Goal: Check status: Check status

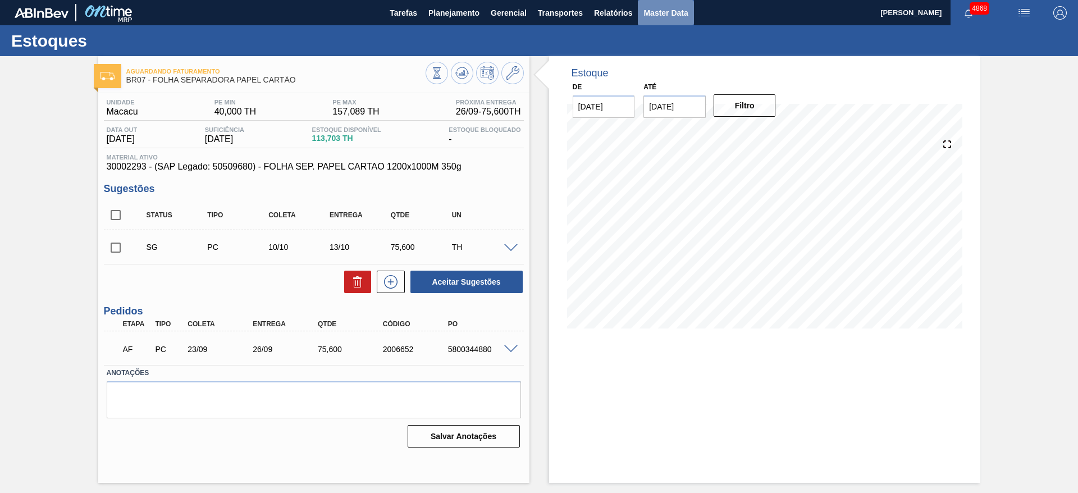
click at [654, 6] on span "Master Data" at bounding box center [665, 12] width 44 height 13
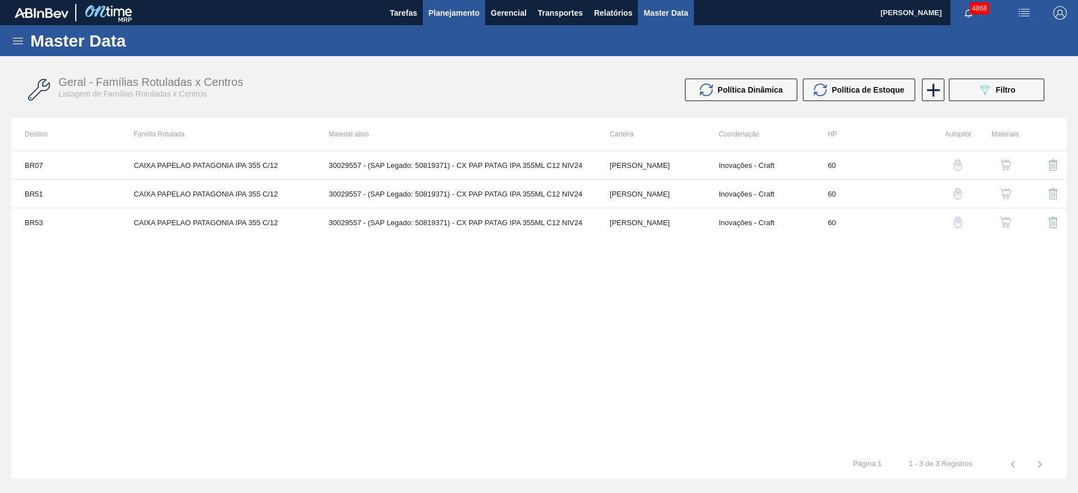
click at [460, 13] on span "Planejamento" at bounding box center [453, 12] width 51 height 13
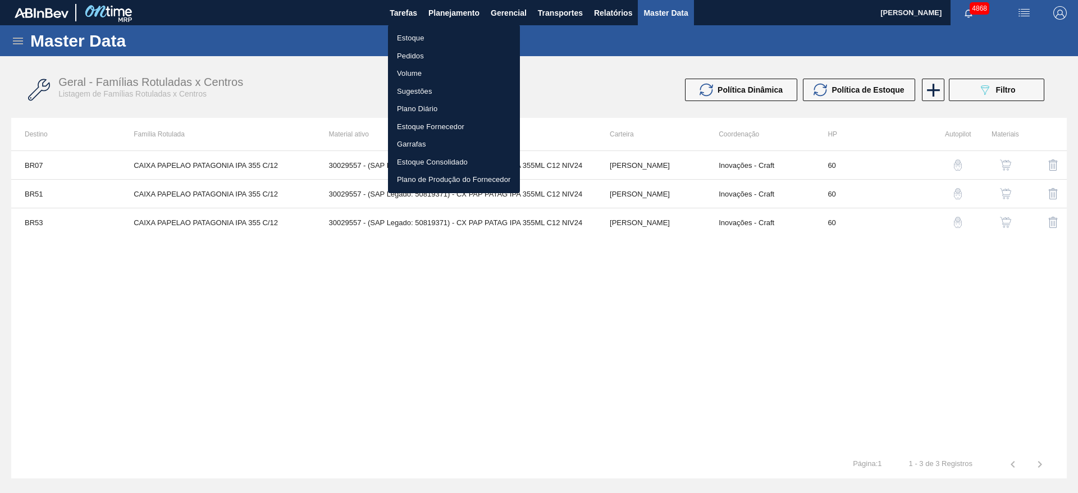
click at [451, 35] on li "Estoque" at bounding box center [454, 38] width 132 height 18
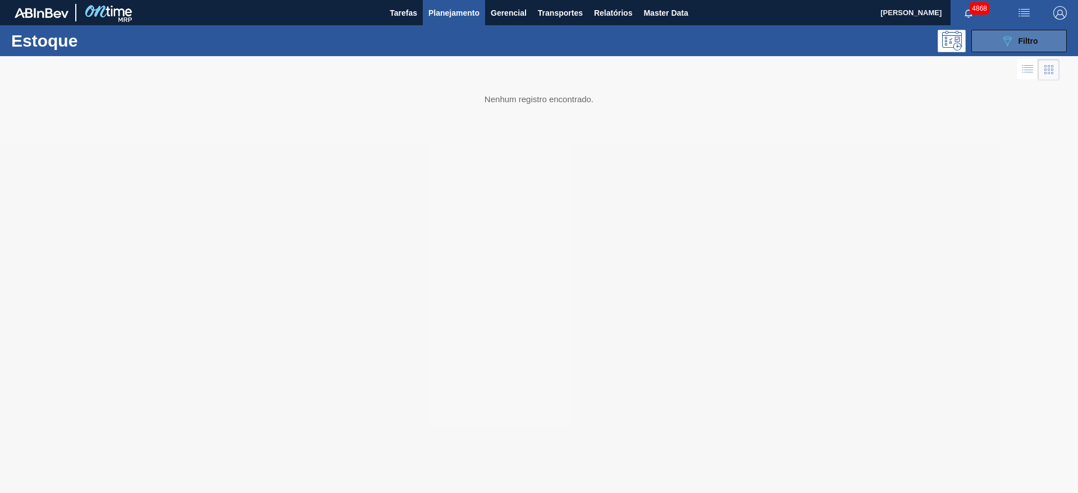
click at [1036, 36] on span "Filtro" at bounding box center [1028, 40] width 20 height 9
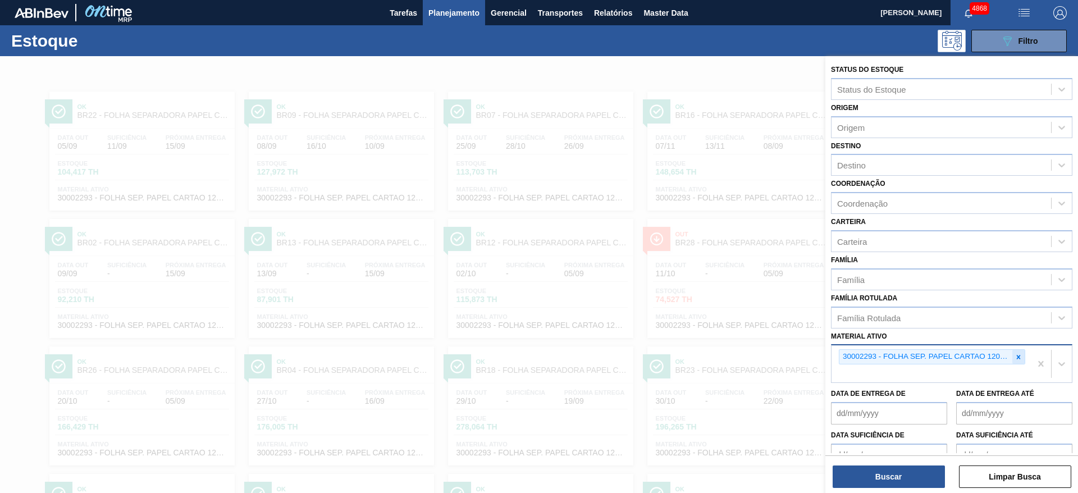
click at [1016, 358] on icon at bounding box center [1018, 357] width 8 height 8
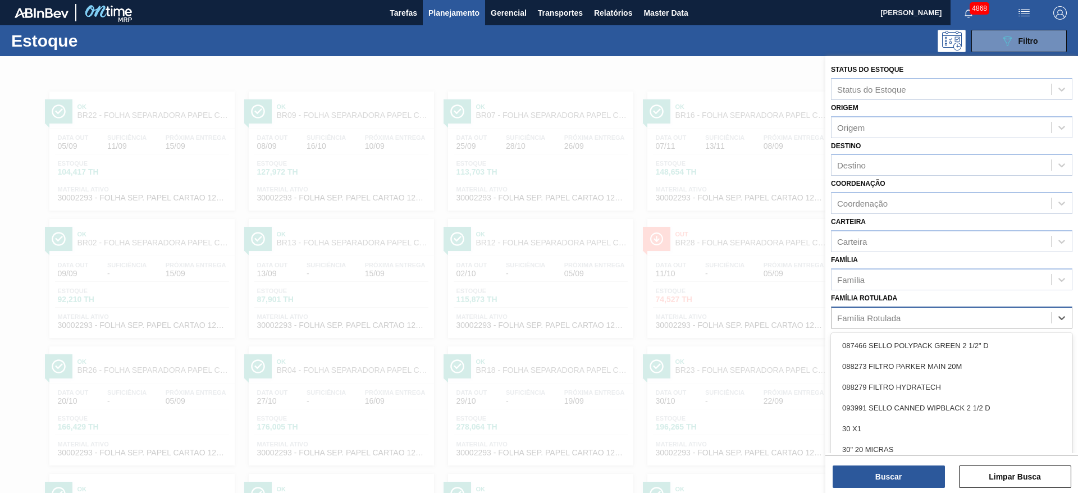
click at [977, 318] on div "Família Rotulada" at bounding box center [940, 317] width 219 height 16
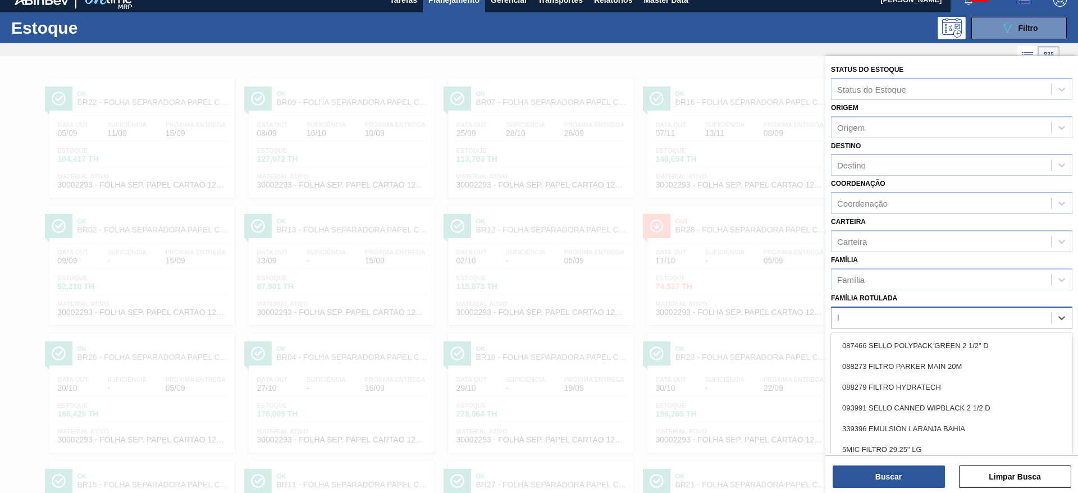
type Rotulada "lá"
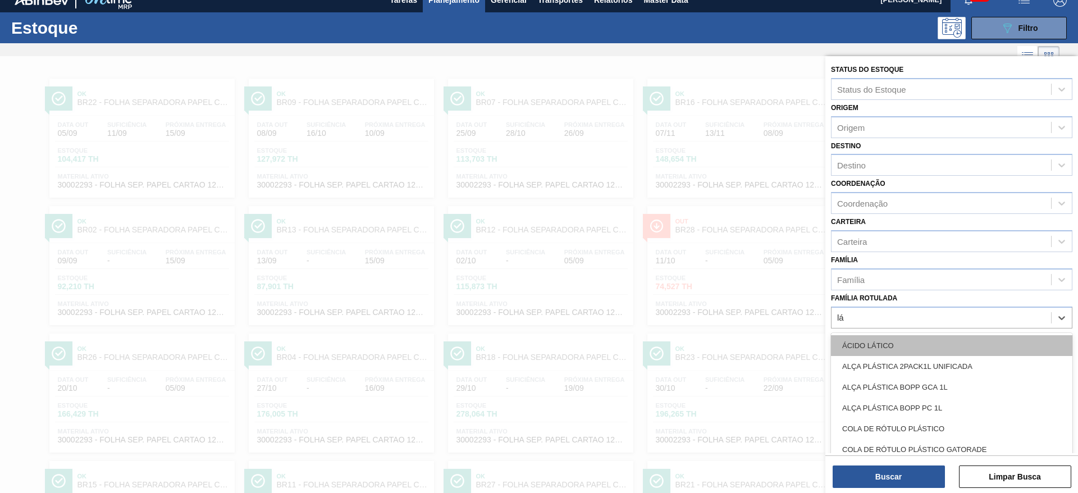
drag, startPoint x: 951, startPoint y: 334, endPoint x: 945, endPoint y: 341, distance: 8.8
click at [945, 341] on div "ÁCIDO LÁTICO ALÇA PLÁSTICA 2PACK1L UNIFICADA ALÇA PLÁSTICA BOPP GCA 1L ALÇA PLÁ…" at bounding box center [951, 410] width 241 height 155
click at [946, 342] on div "ÁCIDO LÁTICO" at bounding box center [951, 345] width 241 height 21
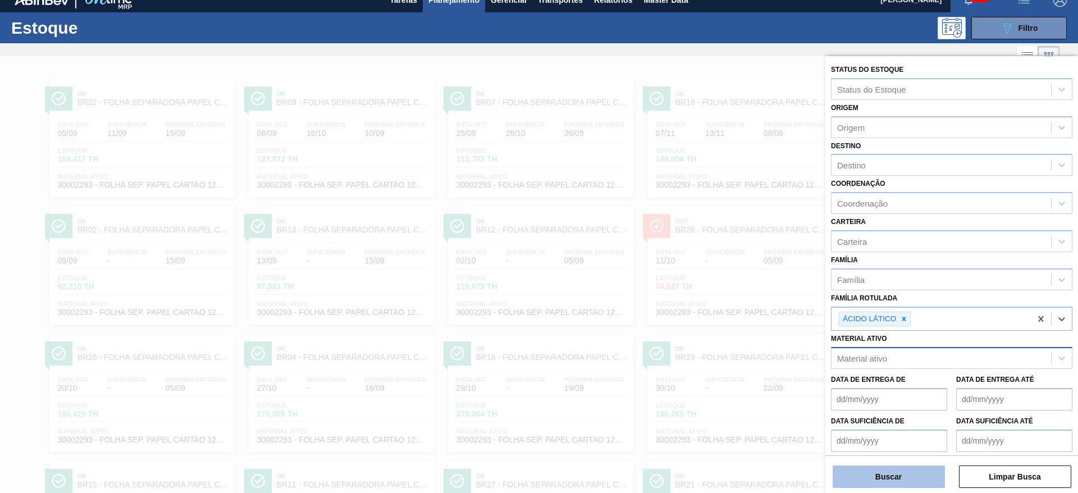
click at [914, 467] on button "Buscar" at bounding box center [888, 476] width 112 height 22
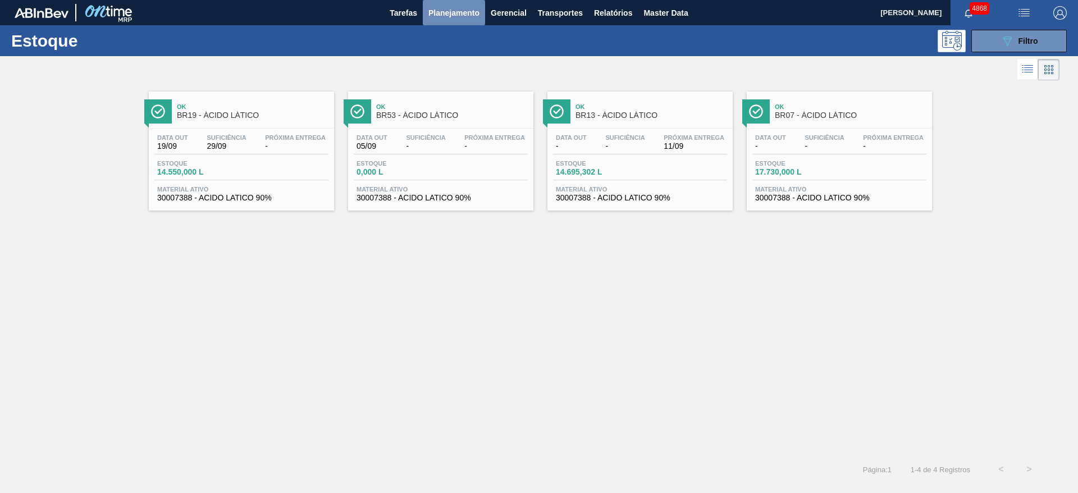
click at [466, 12] on span "Planejamento" at bounding box center [453, 12] width 51 height 13
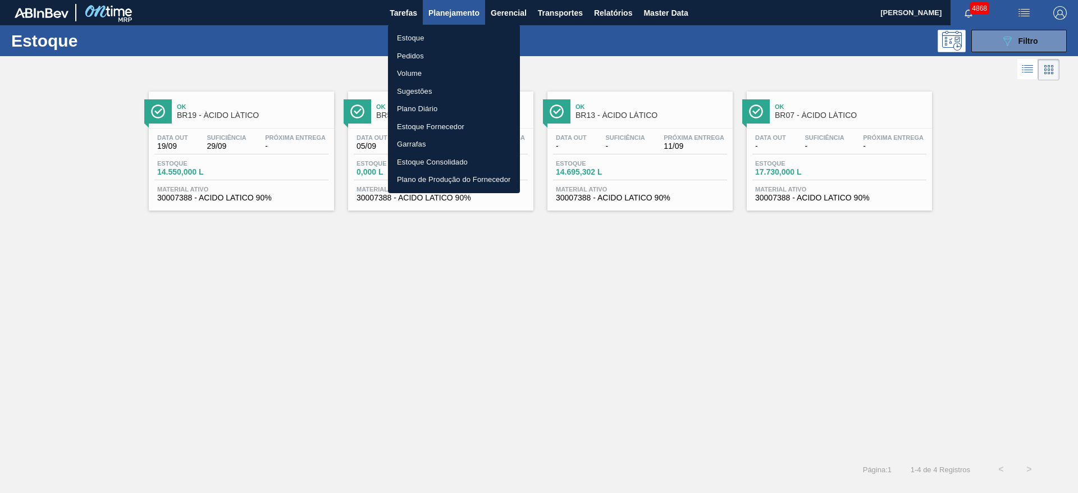
click at [989, 34] on div at bounding box center [539, 246] width 1078 height 493
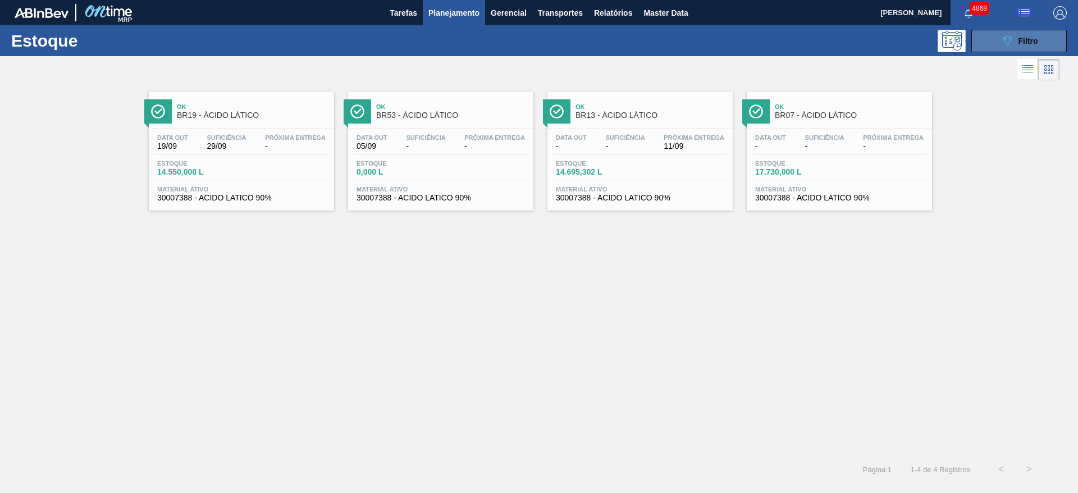
click at [1051, 33] on button "089F7B8B-B2A5-4AFE-B5C0-19BA573D28AC Filtro" at bounding box center [1018, 41] width 95 height 22
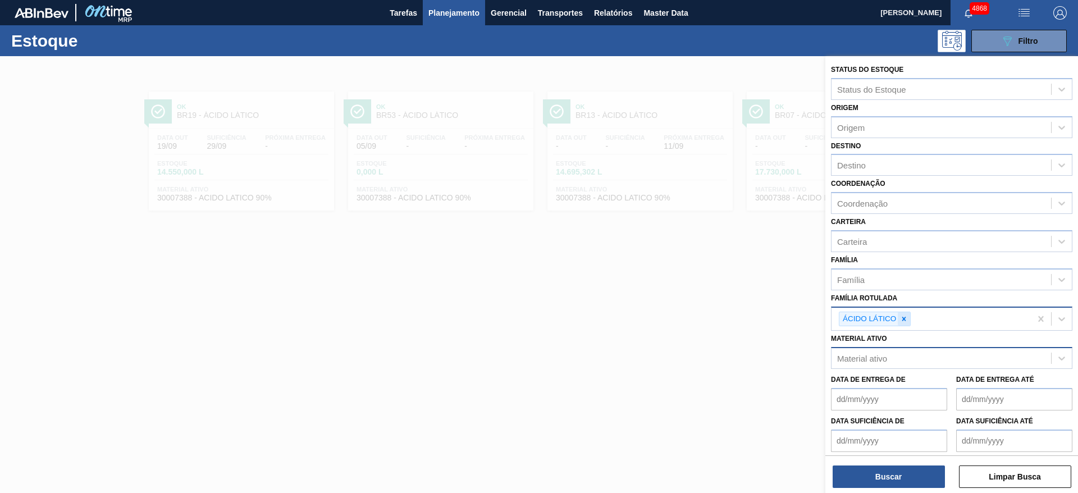
click at [904, 321] on icon at bounding box center [904, 319] width 8 height 8
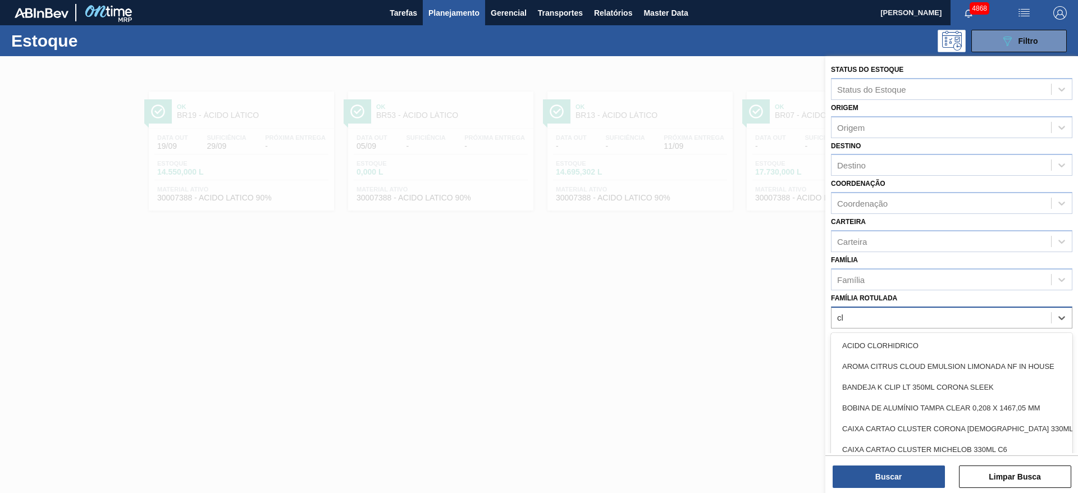
type Rotulada "clo"
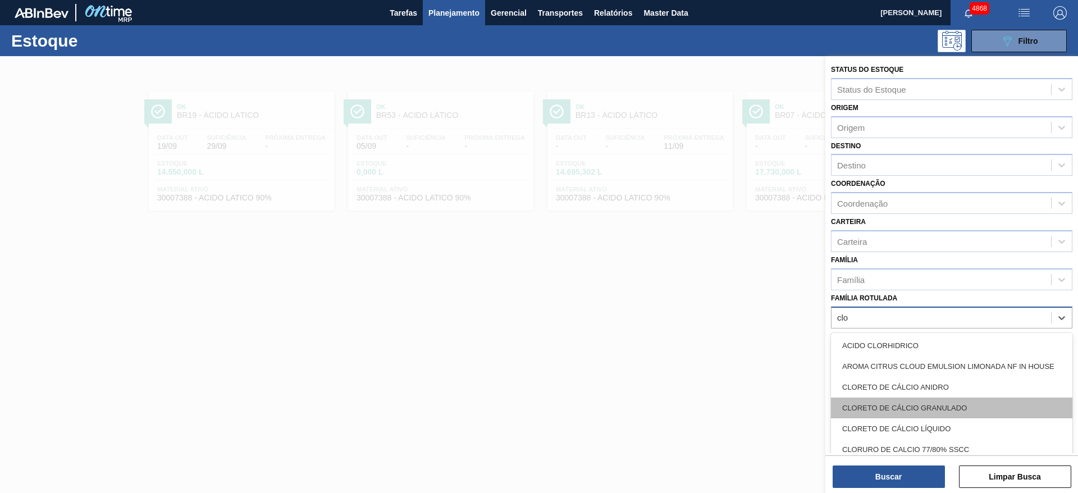
click at [960, 406] on div "CLORETO DE CÁLCIO GRANULADO" at bounding box center [951, 407] width 241 height 21
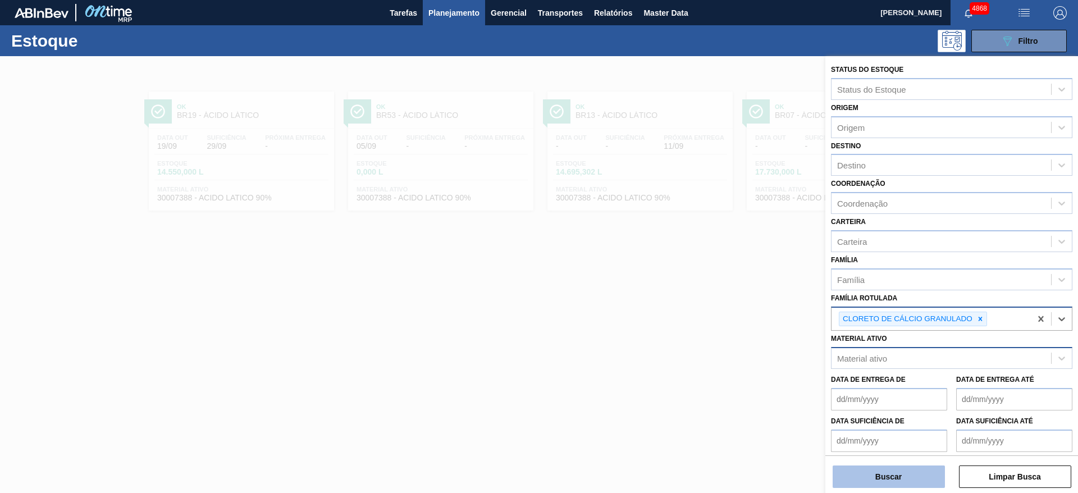
click at [924, 479] on button "Buscar" at bounding box center [888, 476] width 112 height 22
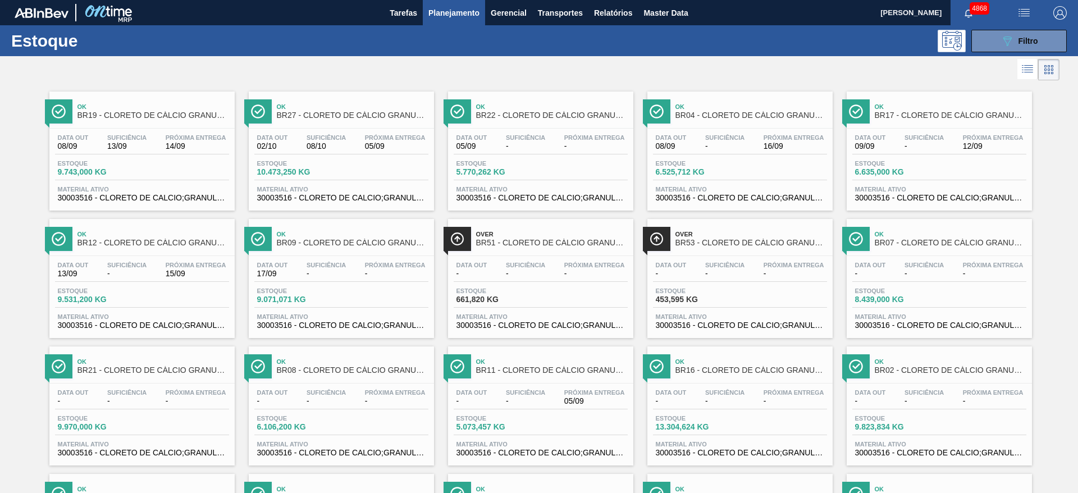
click at [360, 183] on div "Data out 02/10 Suficiência 08/10 Próxima Entrega 05/09 Estoque 10.473,250 KG Ma…" at bounding box center [341, 167] width 185 height 76
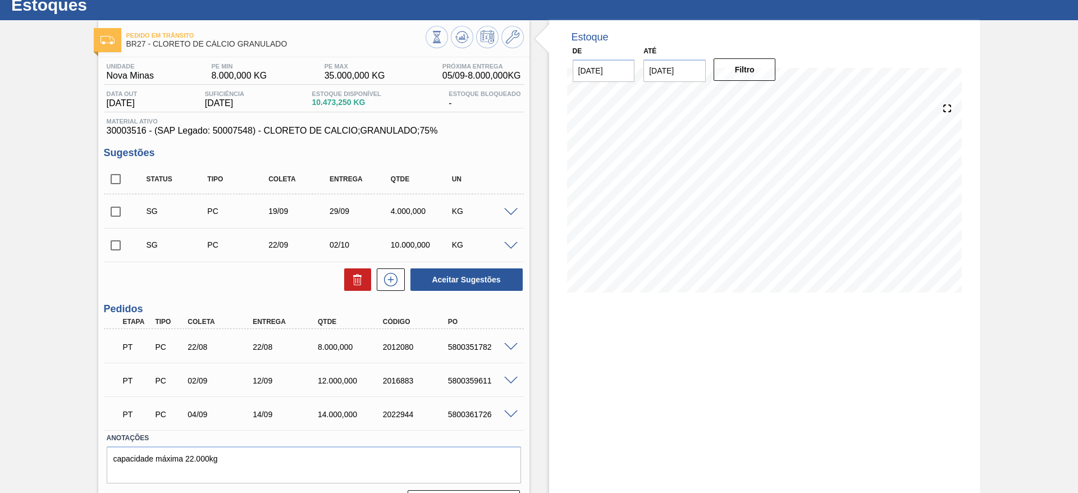
scroll to position [65, 0]
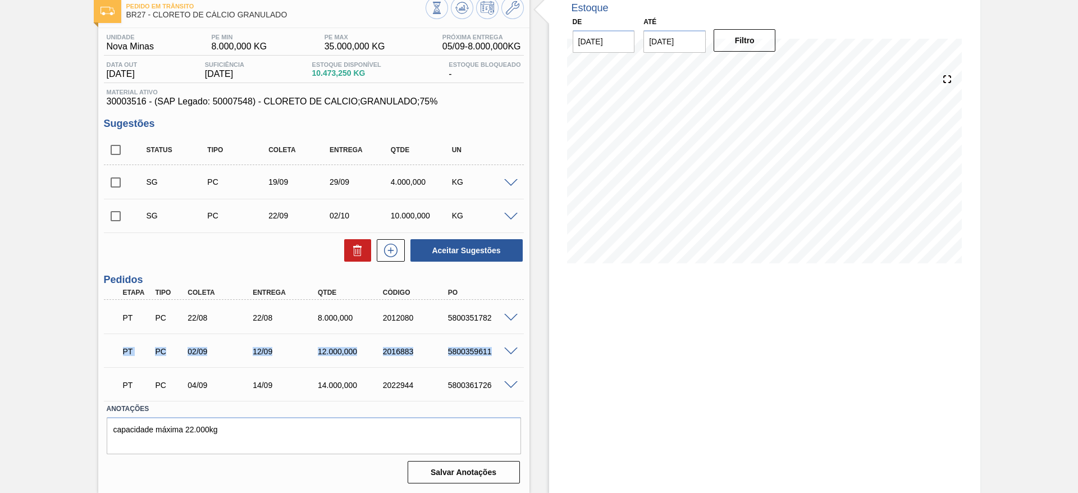
drag, startPoint x: 126, startPoint y: 346, endPoint x: 502, endPoint y: 344, distance: 376.0
click at [502, 344] on div "PT PC 02/09 12/09 12.000,000 2016883 5800359611" at bounding box center [314, 350] width 420 height 28
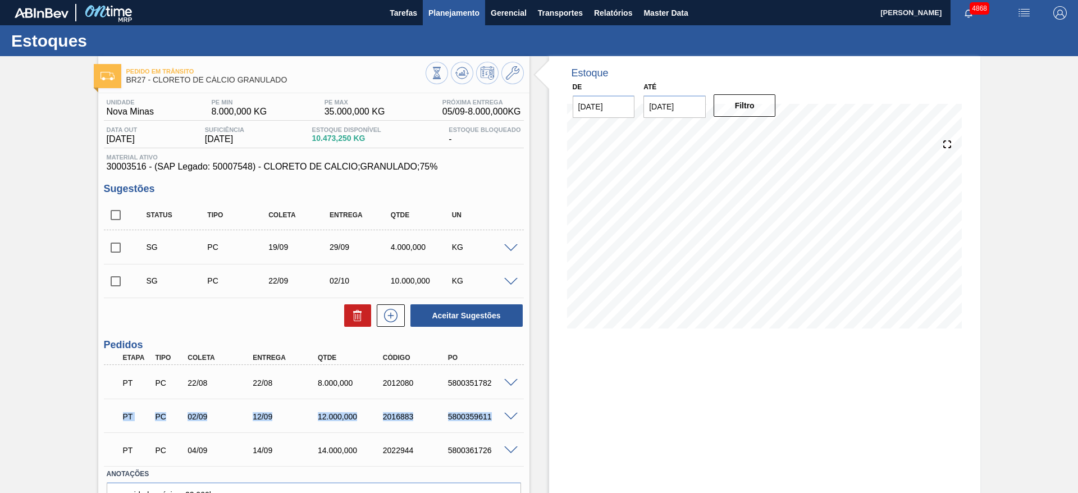
click at [447, 12] on span "Planejamento" at bounding box center [453, 12] width 51 height 13
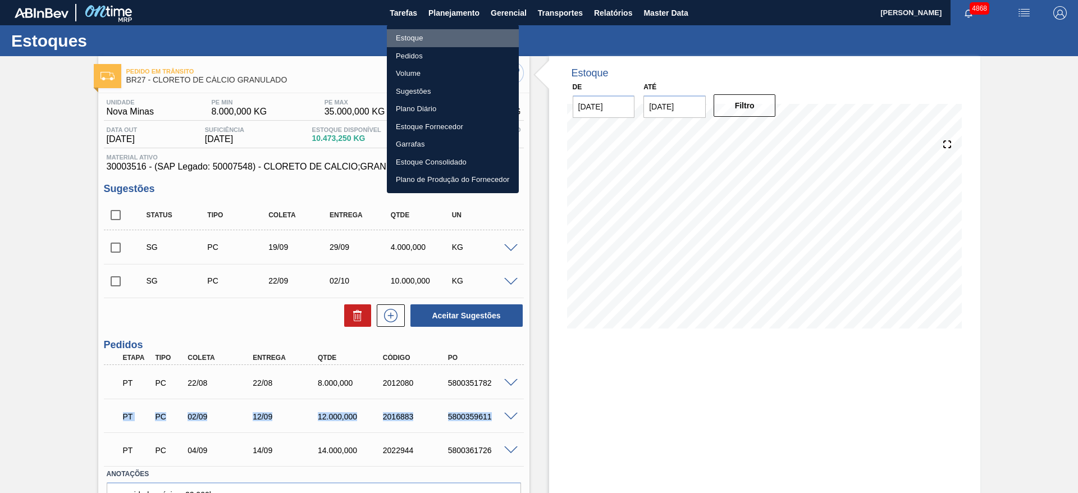
click at [443, 30] on li "Estoque" at bounding box center [453, 38] width 132 height 18
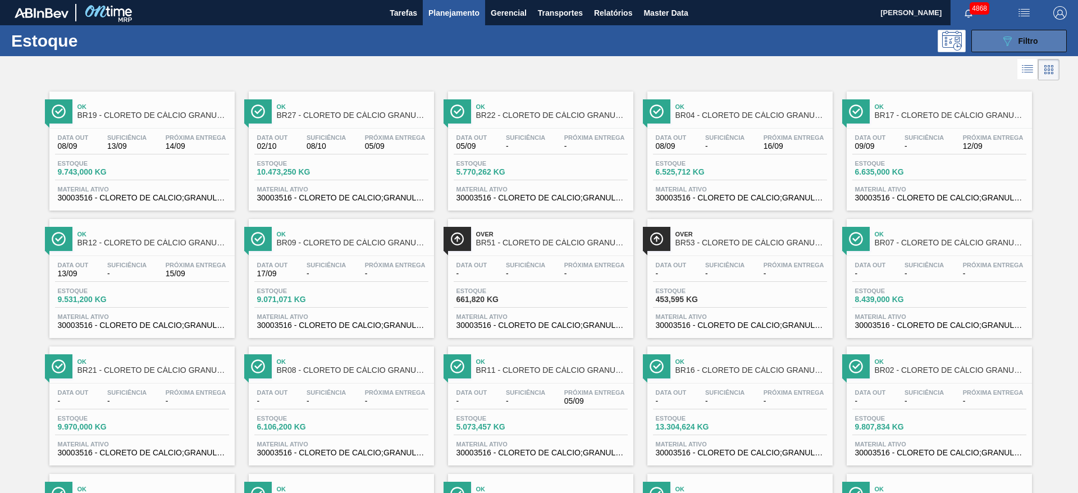
click at [1023, 40] on span "Filtro" at bounding box center [1028, 40] width 20 height 9
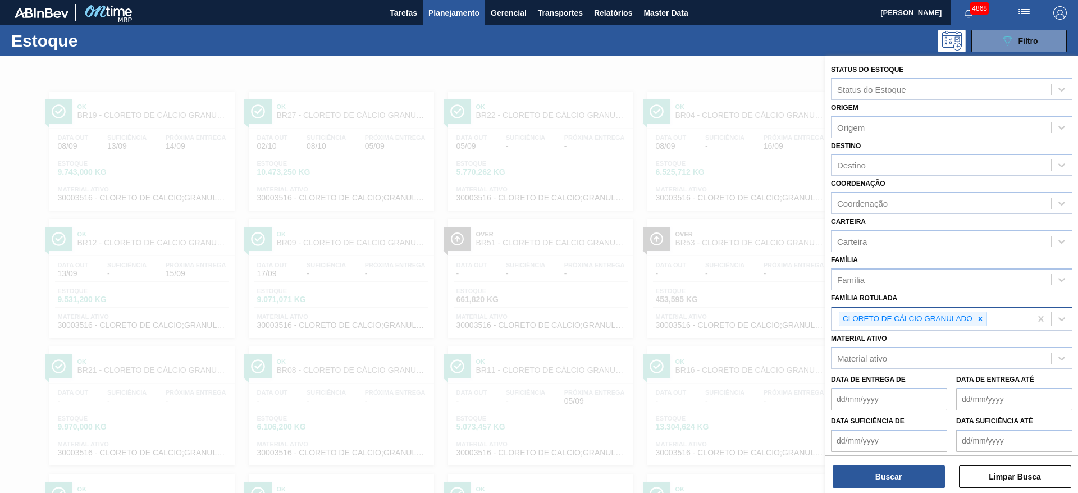
click at [978, 319] on icon at bounding box center [980, 319] width 8 height 8
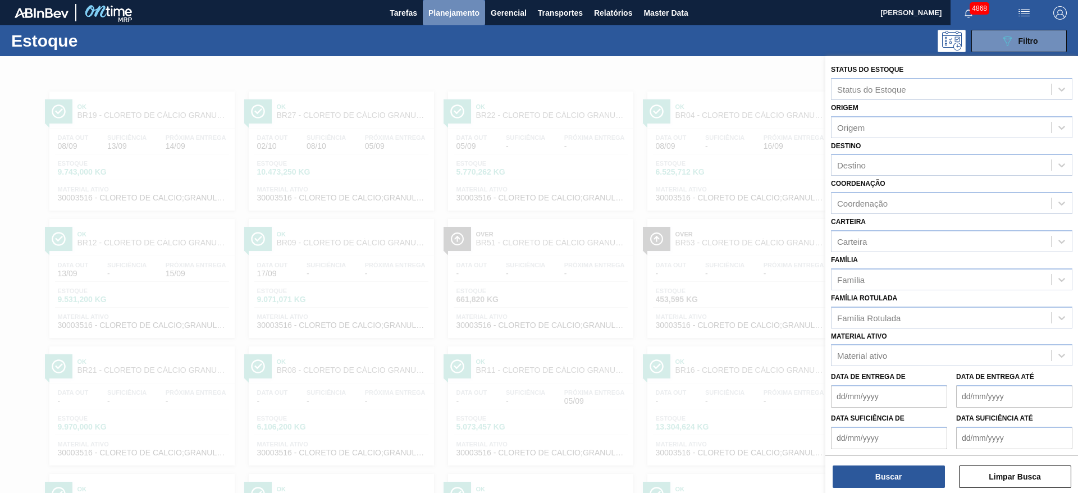
click at [447, 16] on span "Planejamento" at bounding box center [453, 12] width 51 height 13
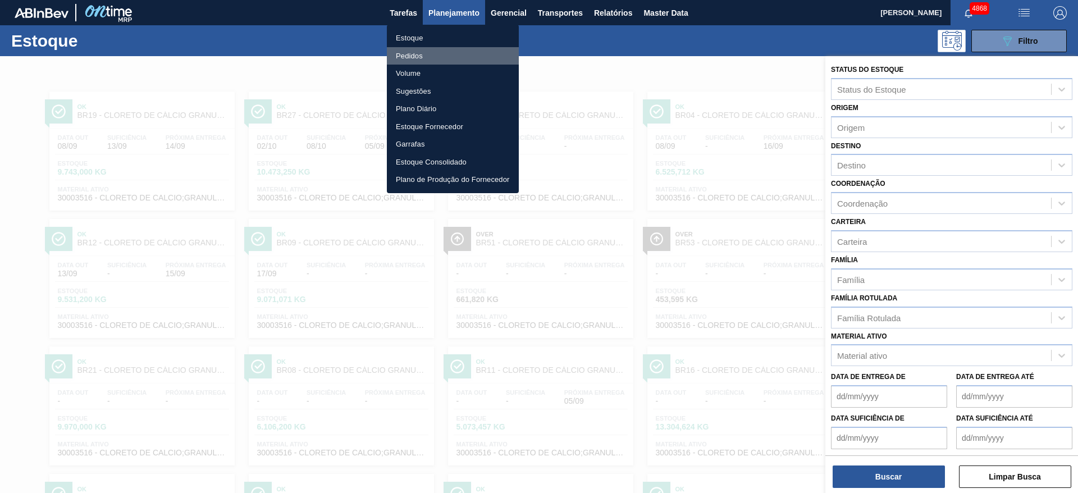
drag, startPoint x: 421, startPoint y: 54, endPoint x: 453, endPoint y: 57, distance: 32.1
click at [421, 55] on li "Pedidos" at bounding box center [453, 56] width 132 height 18
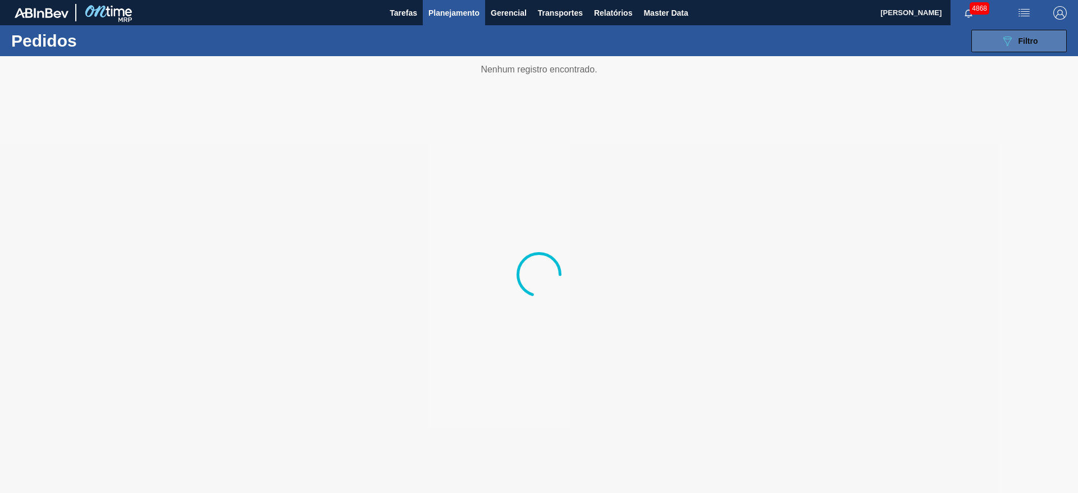
click at [1005, 49] on button "089F7B8B-B2A5-4AFE-B5C0-19BA573D28AC Filtro" at bounding box center [1018, 41] width 95 height 22
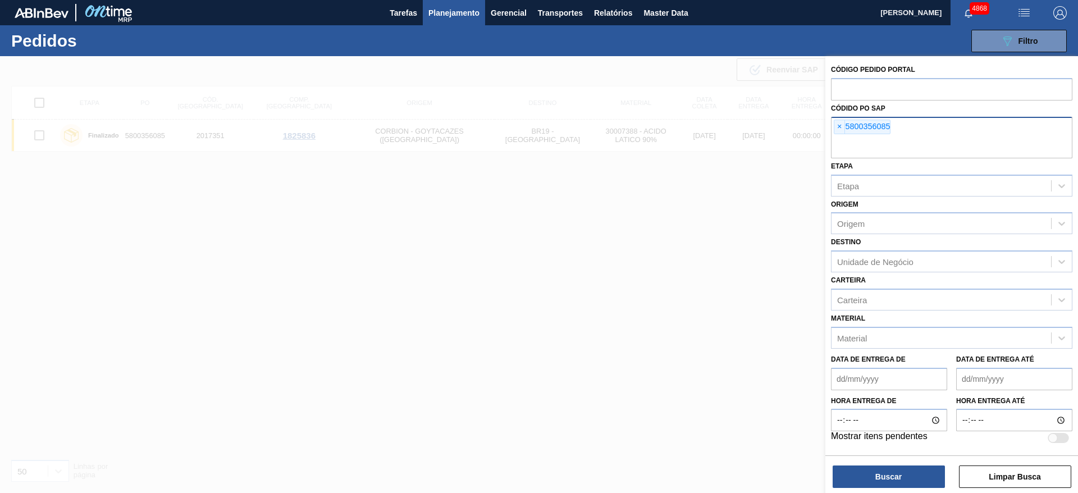
click at [838, 127] on span "×" at bounding box center [839, 126] width 11 height 13
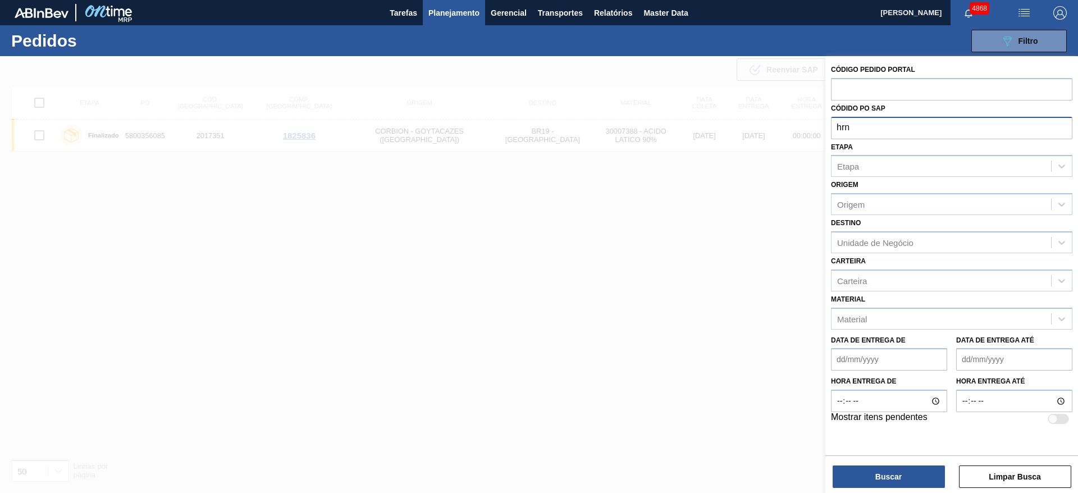
type input "hrnk"
drag, startPoint x: 892, startPoint y: 130, endPoint x: 812, endPoint y: 127, distance: 79.7
click at [825, 127] on div "Código Pedido Portal Códido PO SAP hrnk Etapa Etapa Origem Origem Destino Unida…" at bounding box center [951, 302] width 253 height 493
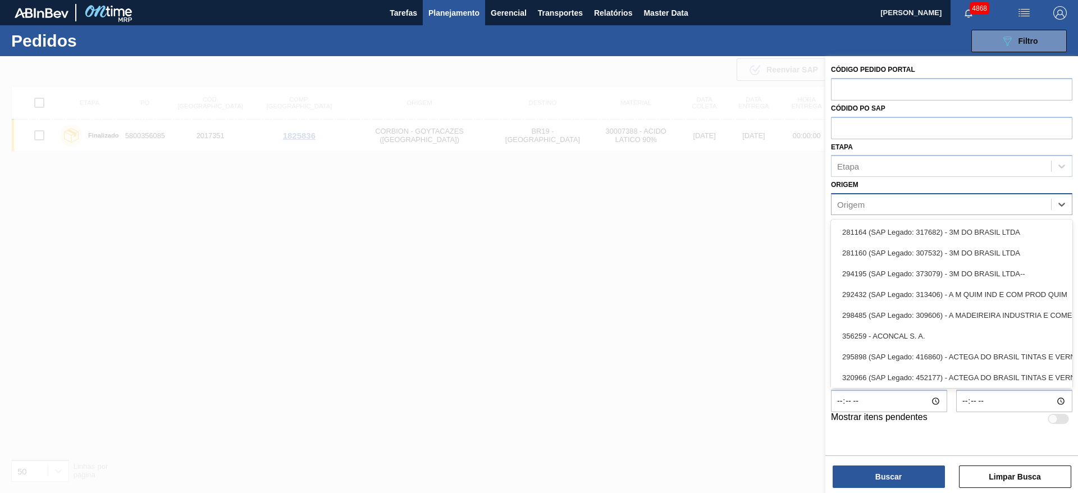
click at [864, 208] on div "Origem" at bounding box center [851, 205] width 28 height 10
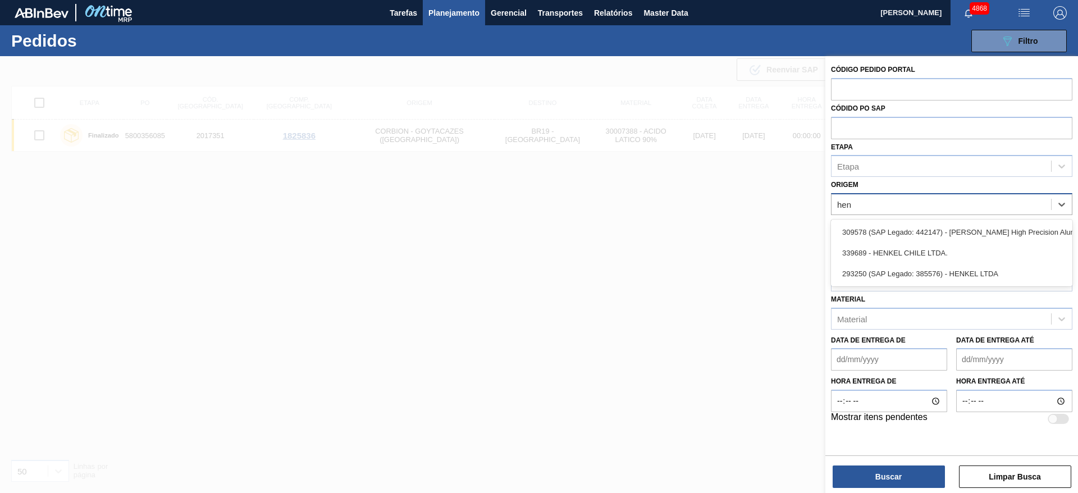
type input "henk"
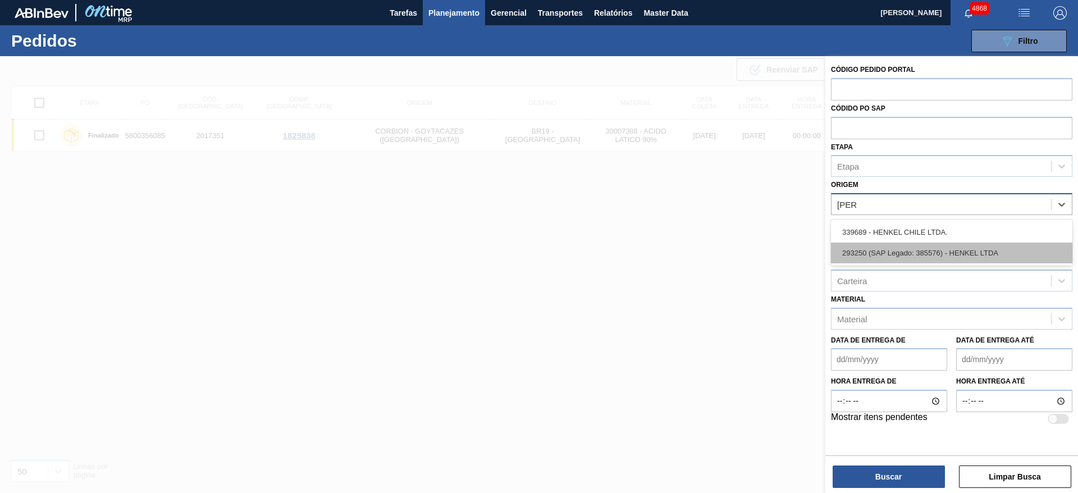
click at [885, 253] on div "293250 (SAP Legado: 385576) - HENKEL LTDA" at bounding box center [951, 252] width 241 height 21
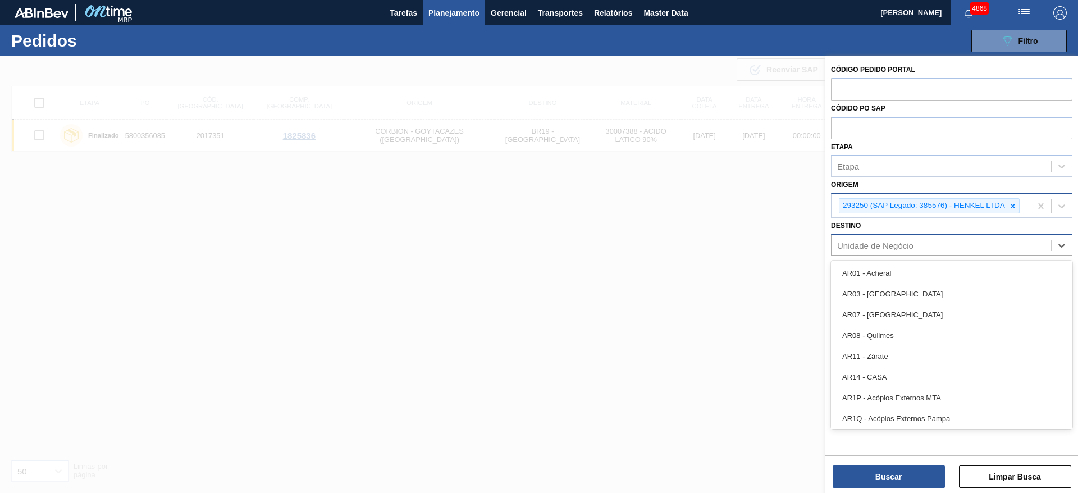
click at [885, 253] on div "Unidade de Negócio" at bounding box center [951, 245] width 241 height 22
type input "per"
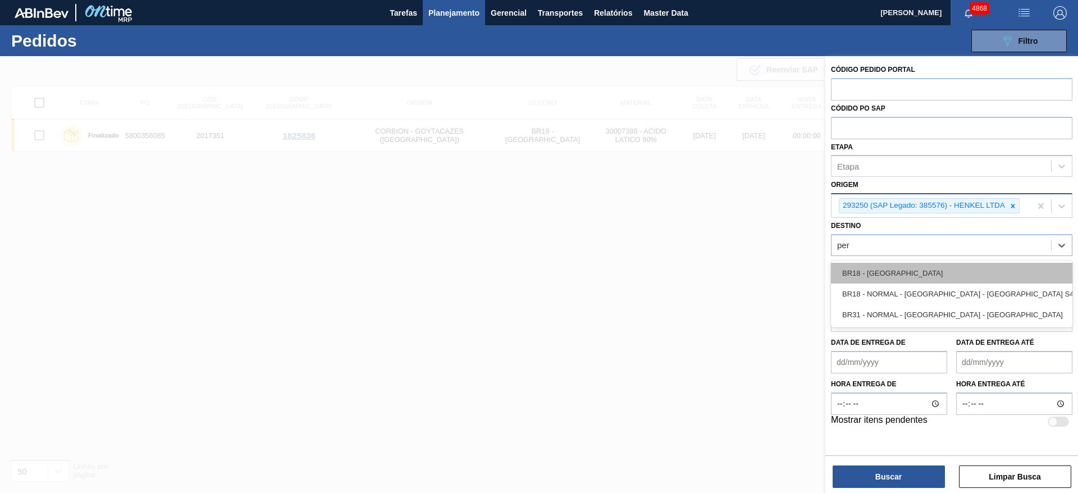
click at [889, 277] on div "BR18 - Pernambuco" at bounding box center [951, 273] width 241 height 21
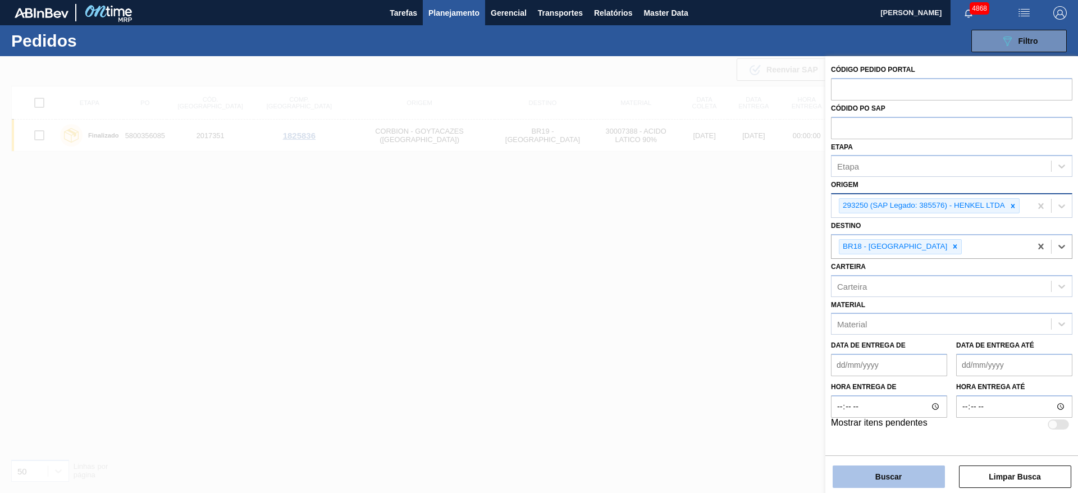
click at [919, 467] on button "Buscar" at bounding box center [888, 476] width 112 height 22
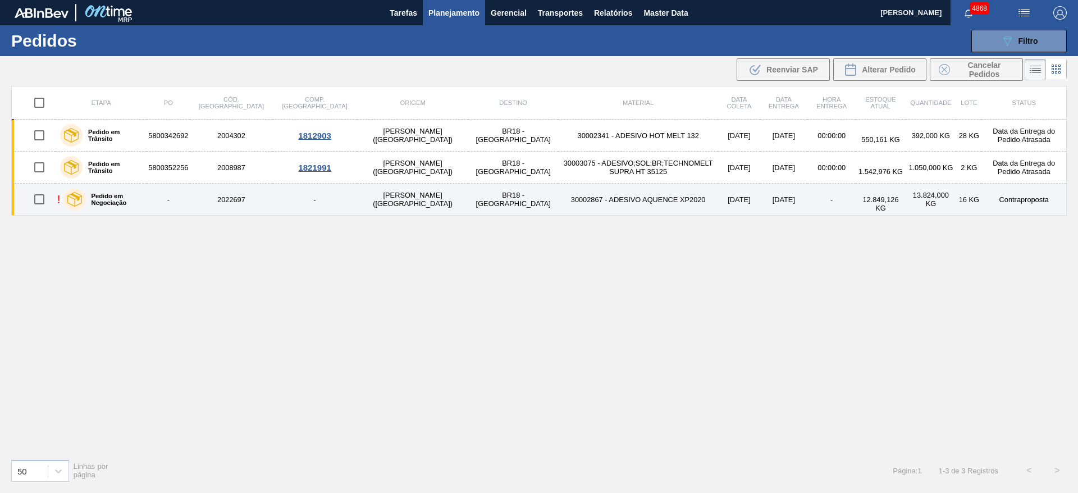
click at [248, 200] on td "2022697" at bounding box center [231, 200] width 83 height 32
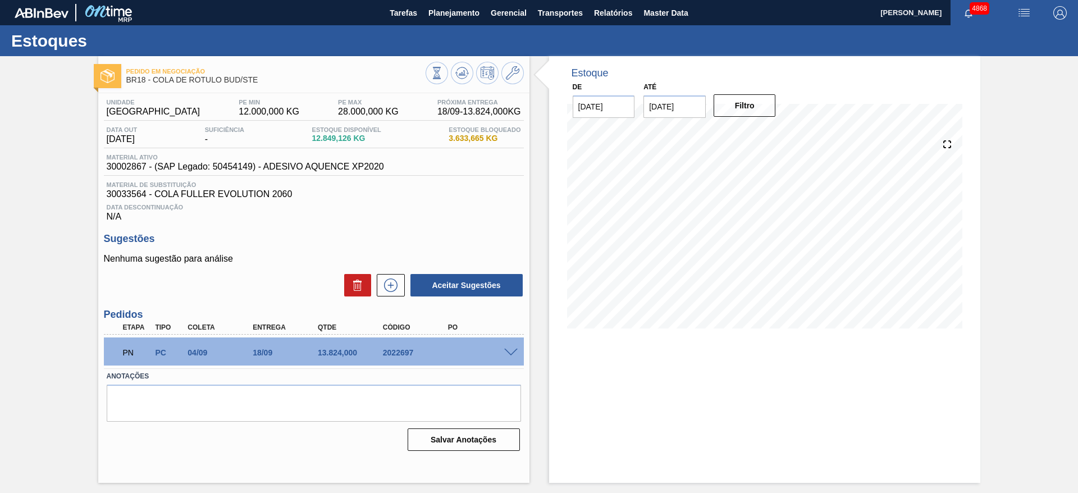
click at [505, 347] on div "PN PC 04/09 18/09 13.824,000 2022697" at bounding box center [314, 351] width 420 height 28
click at [512, 350] on span at bounding box center [510, 353] width 13 height 8
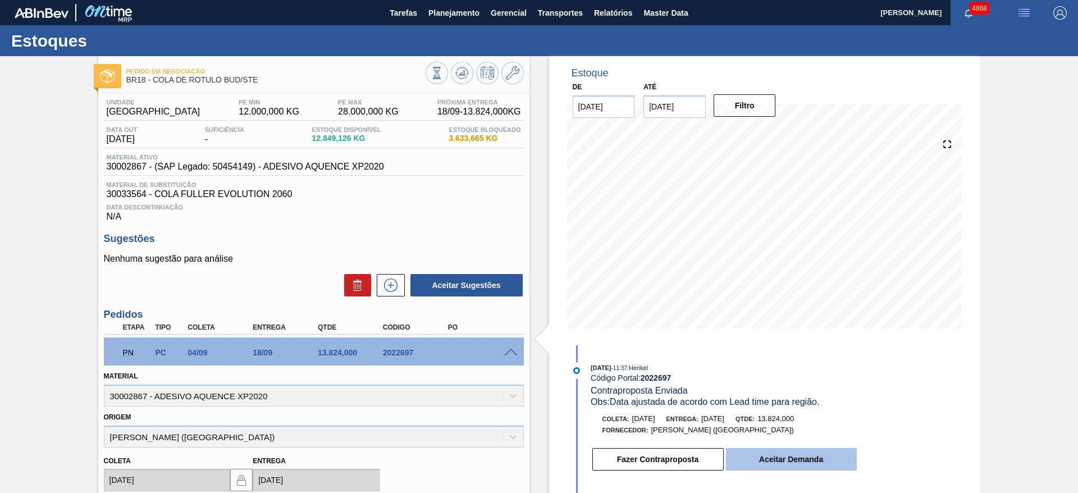
click at [828, 460] on button "Aceitar Demanda" at bounding box center [791, 459] width 131 height 22
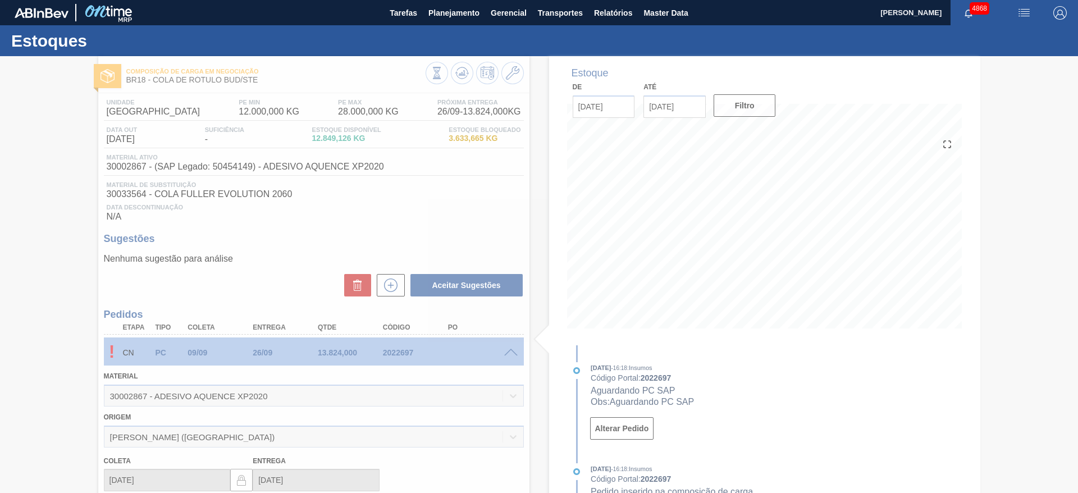
type input "09/09/2025"
type input "26/09/2025"
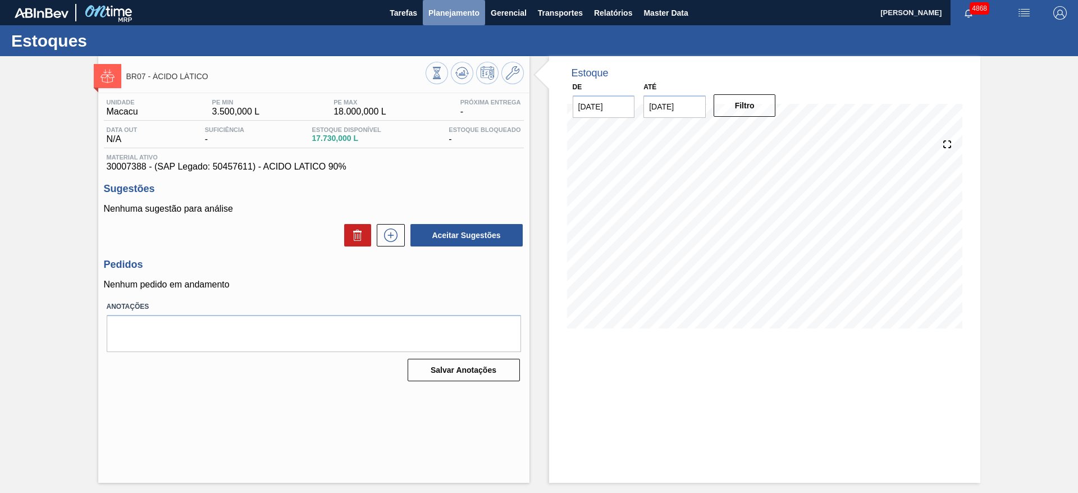
click at [468, 18] on button "Planejamento" at bounding box center [454, 12] width 62 height 25
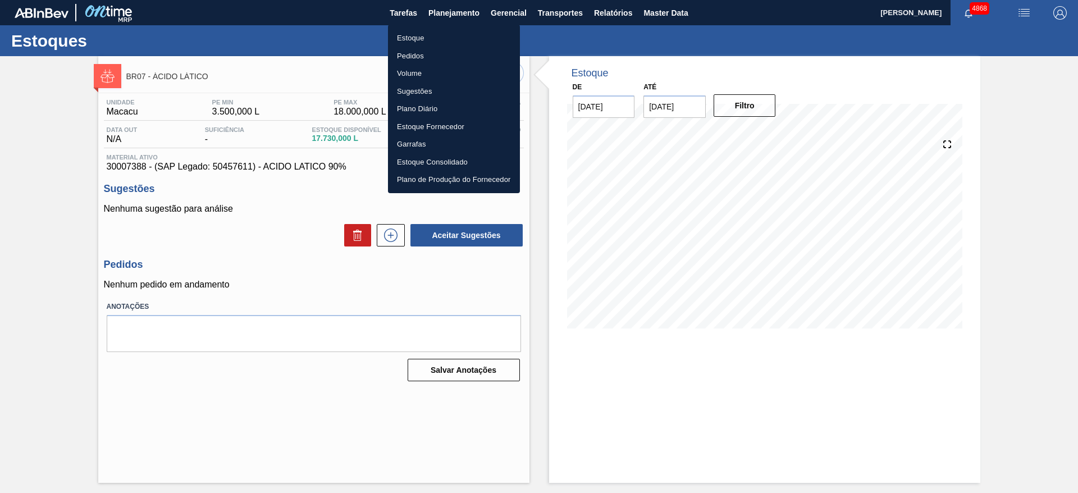
click at [462, 53] on li "Pedidos" at bounding box center [454, 56] width 132 height 18
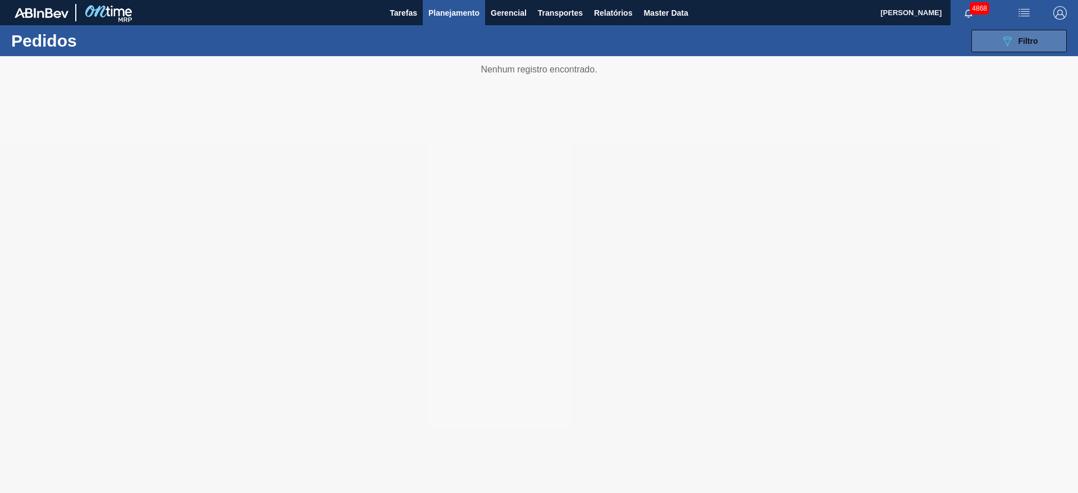
click at [1051, 44] on button "089F7B8B-B2A5-4AFE-B5C0-19BA573D28AC Filtro" at bounding box center [1018, 41] width 95 height 22
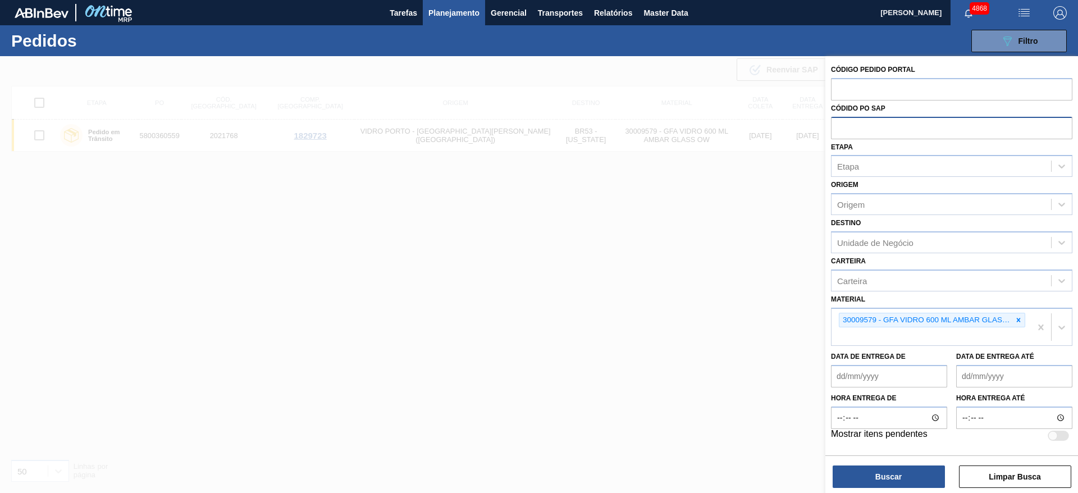
click at [868, 127] on input "text" at bounding box center [951, 127] width 241 height 21
paste input "5800356085"
type input "5800356085"
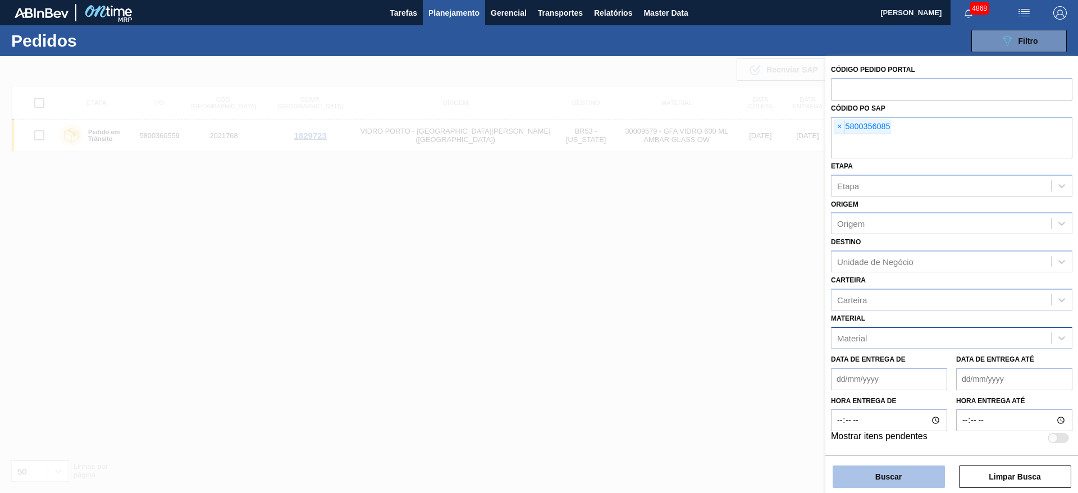
click at [910, 482] on button "Buscar" at bounding box center [888, 476] width 112 height 22
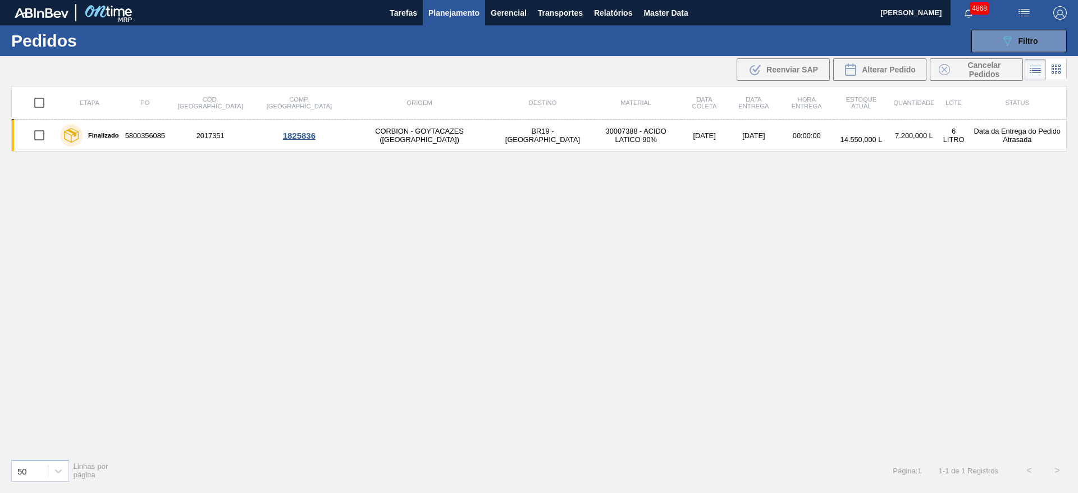
drag, startPoint x: 456, startPoint y: 10, endPoint x: 454, endPoint y: 32, distance: 22.0
click at [456, 11] on span "Planejamento" at bounding box center [453, 12] width 51 height 13
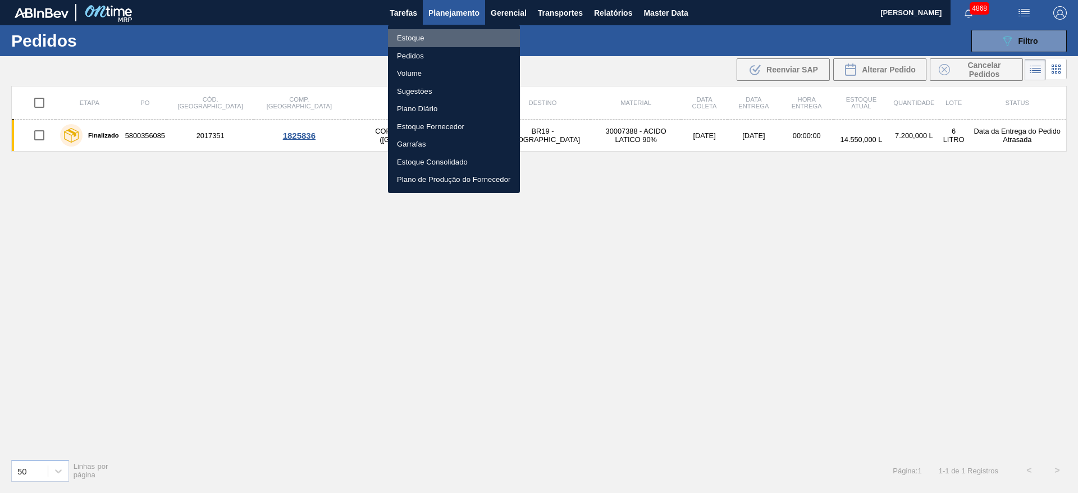
click at [445, 33] on li "Estoque" at bounding box center [454, 38] width 132 height 18
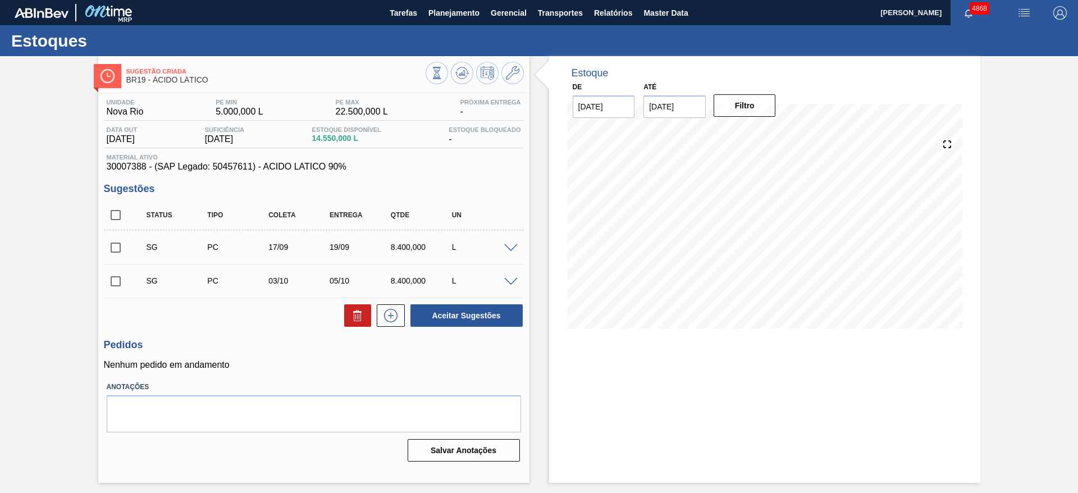
click at [512, 248] on span at bounding box center [510, 248] width 13 height 8
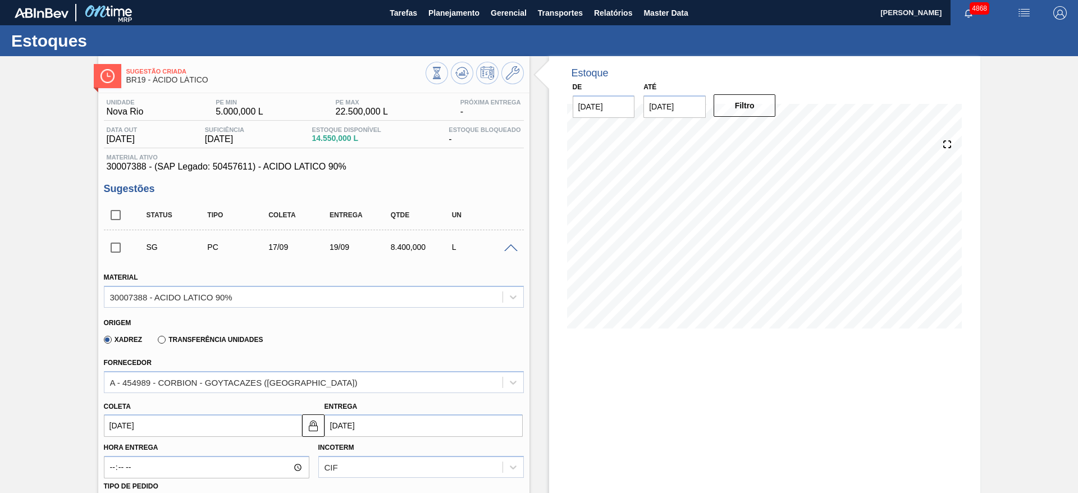
scroll to position [168, 0]
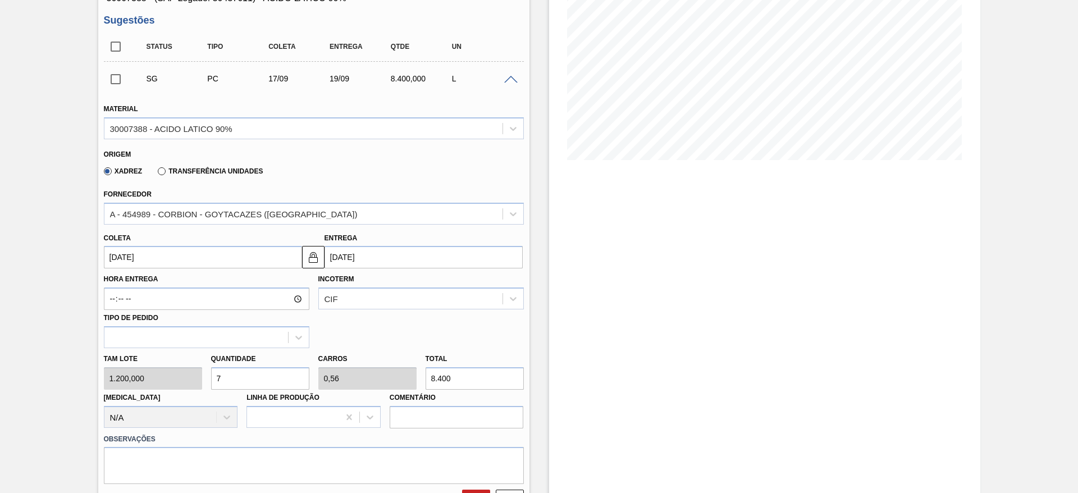
click at [358, 256] on input "[DATE]" at bounding box center [423, 257] width 198 height 22
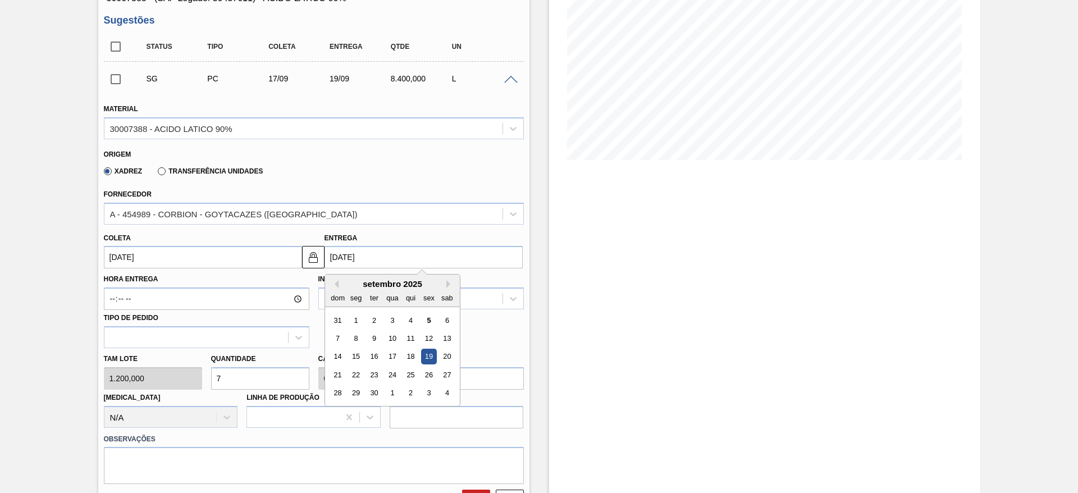
click at [397, 360] on div "17" at bounding box center [391, 356] width 15 height 15
type input "[DATE]"
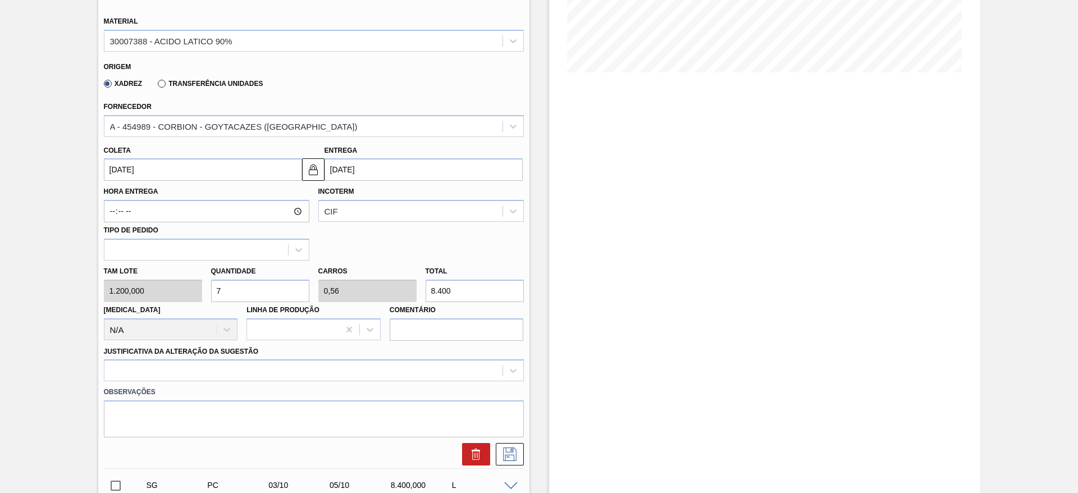
scroll to position [337, 0]
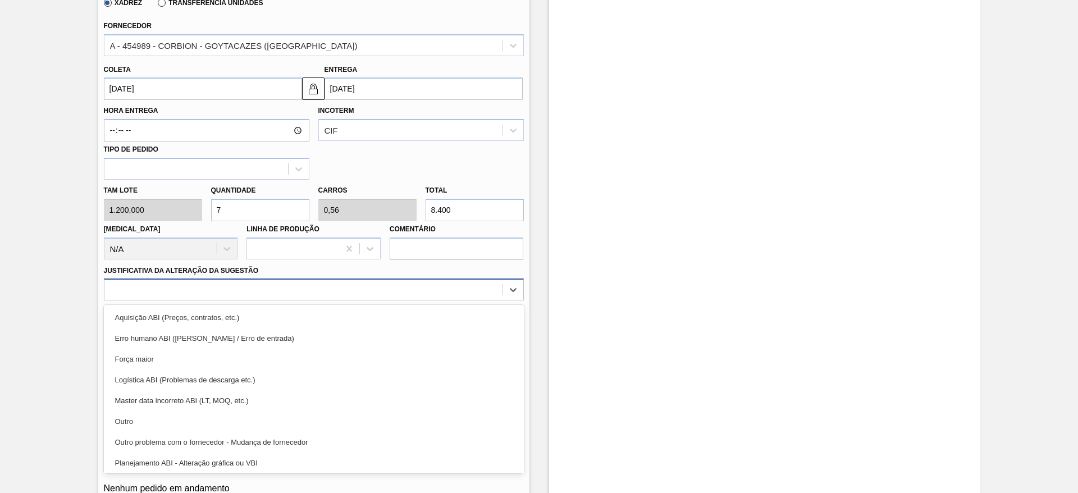
click at [351, 283] on div at bounding box center [303, 290] width 398 height 16
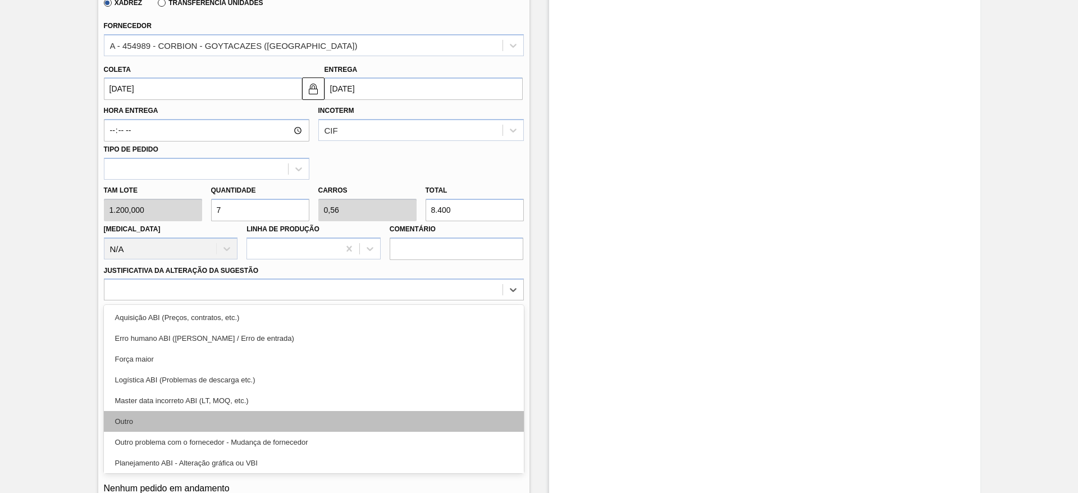
click at [333, 420] on div "Outro" at bounding box center [314, 421] width 420 height 21
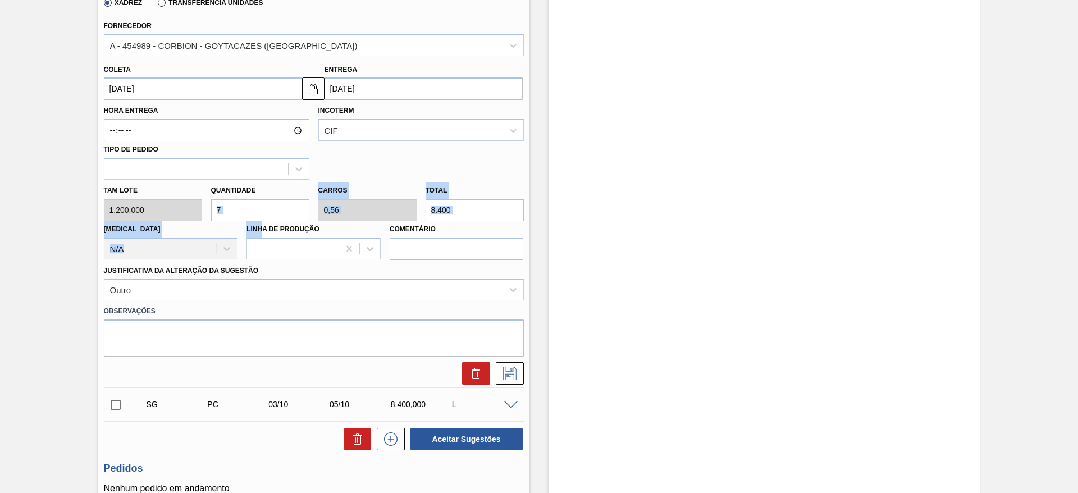
drag, startPoint x: 262, startPoint y: 221, endPoint x: 226, endPoint y: 219, distance: 35.4
click at [226, 219] on div "Tam lote 1.200,000 Quantidade 7 Carros 0,56 Total 8.400 [MEDICAL_DATA] N/A Linh…" at bounding box center [313, 220] width 429 height 80
drag, startPoint x: 223, startPoint y: 212, endPoint x: 214, endPoint y: 214, distance: 9.3
click at [214, 214] on input "7" at bounding box center [260, 210] width 98 height 22
type input "6"
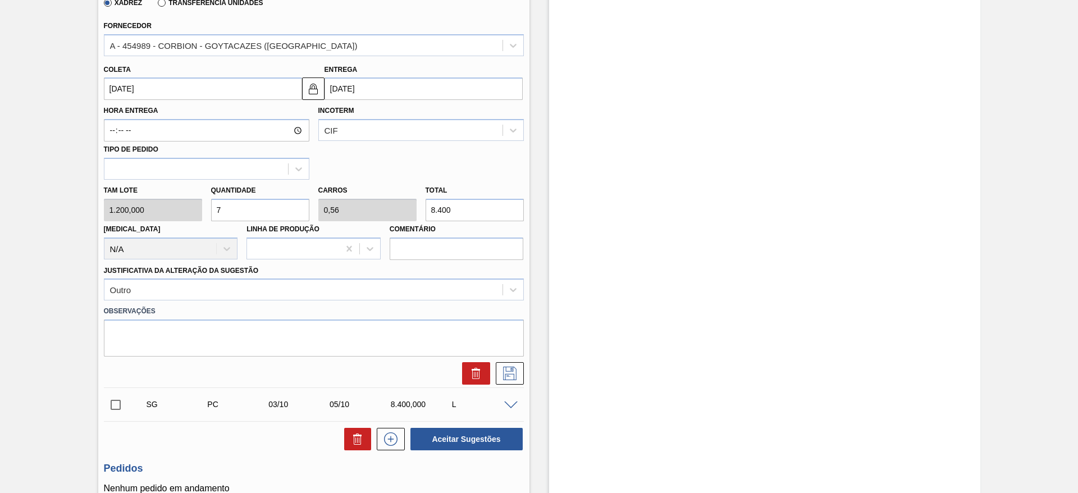
type input "0,48"
type input "7.200"
type input "6"
click at [509, 381] on button at bounding box center [510, 373] width 28 height 22
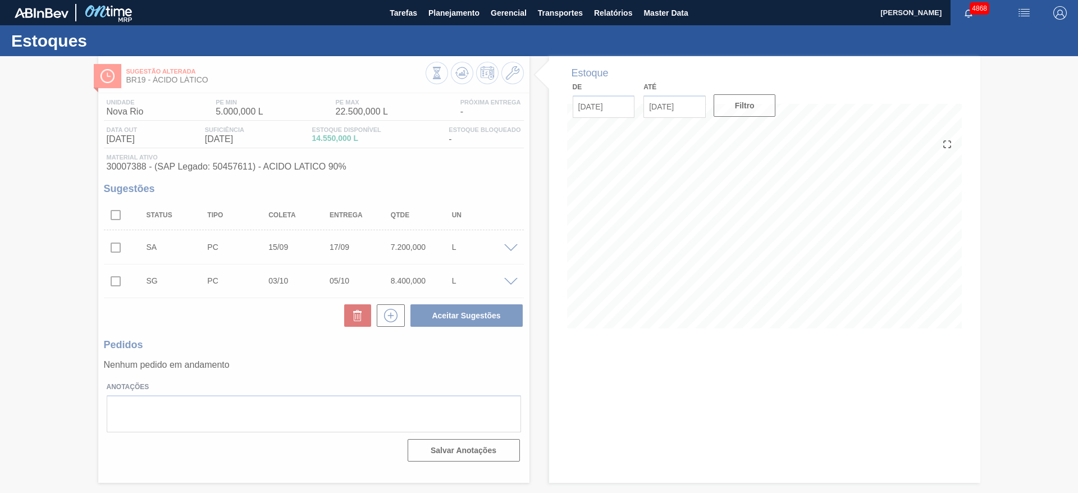
scroll to position [0, 0]
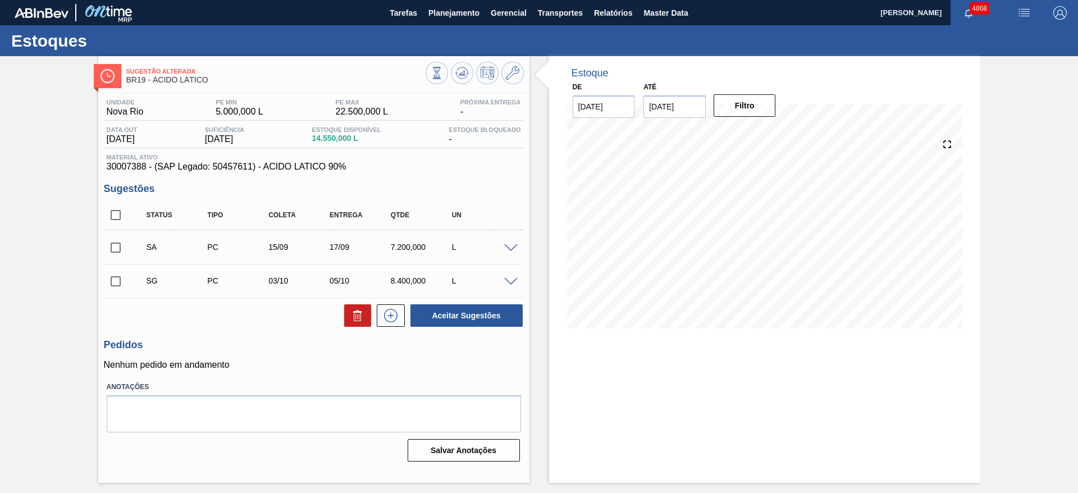
click at [506, 246] on span at bounding box center [510, 248] width 13 height 8
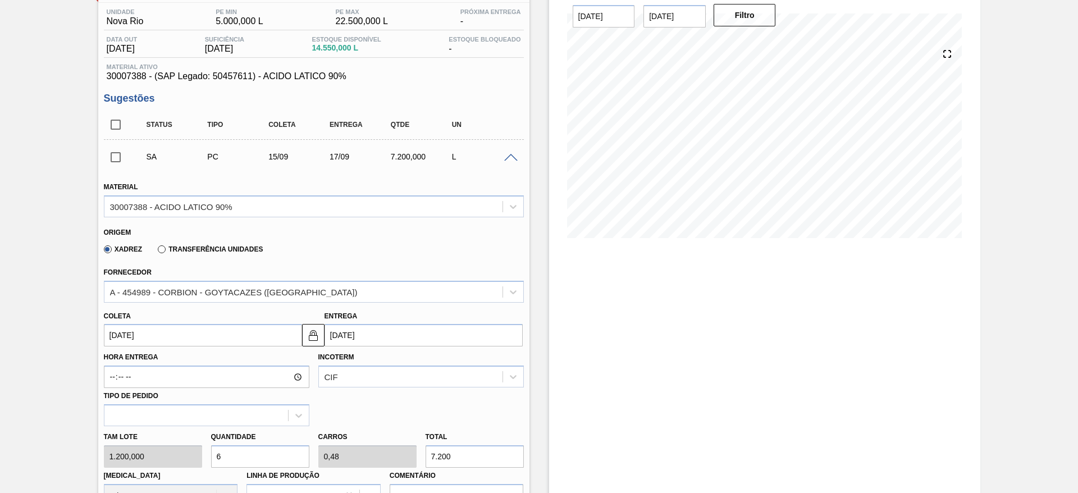
scroll to position [253, 0]
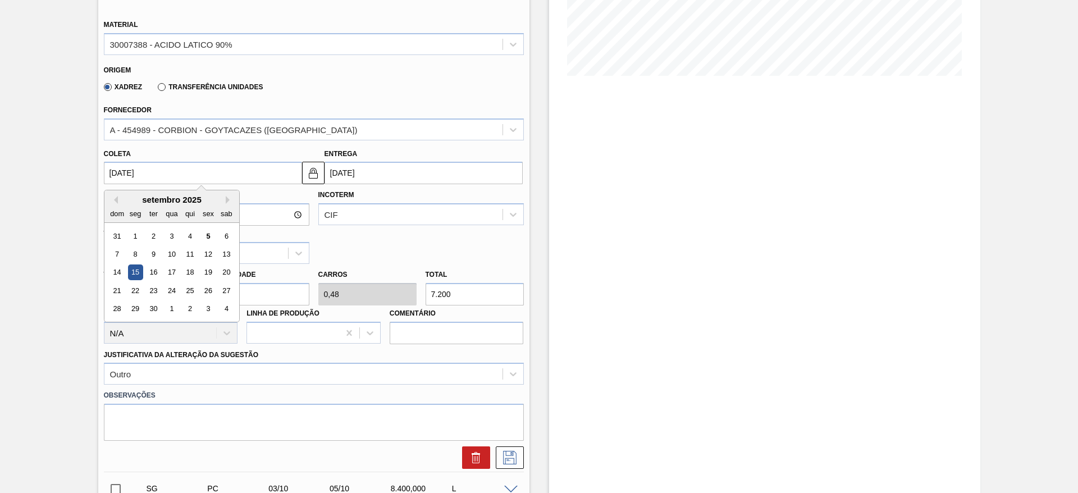
click at [189, 167] on input "[DATE]" at bounding box center [203, 173] width 198 height 22
click at [201, 259] on div "12" at bounding box center [207, 253] width 15 height 15
type input "[DATE]"
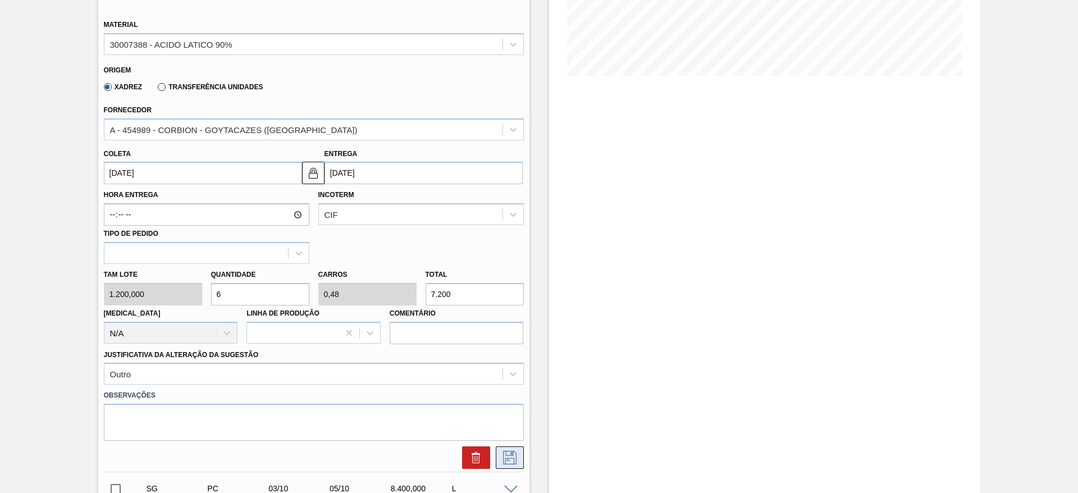
click at [501, 455] on icon at bounding box center [510, 457] width 18 height 13
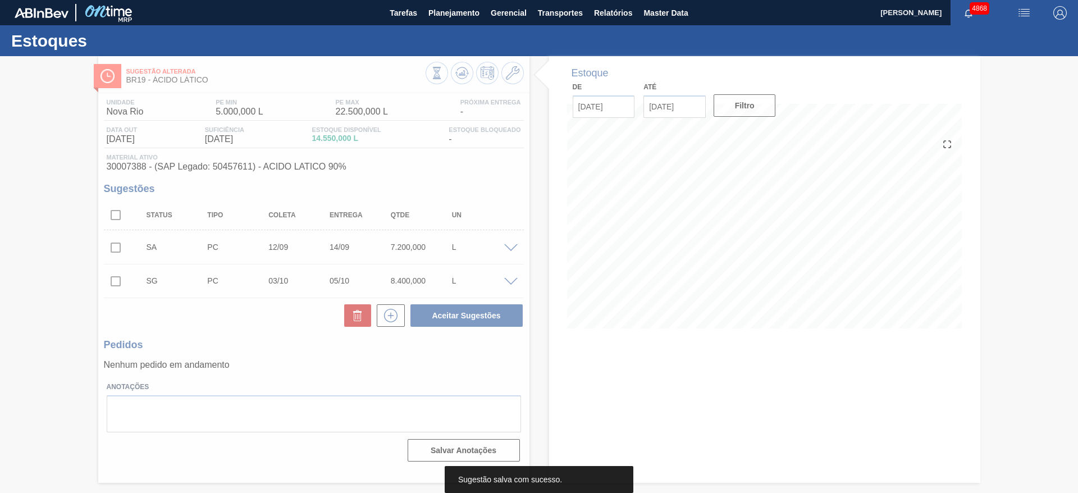
scroll to position [0, 0]
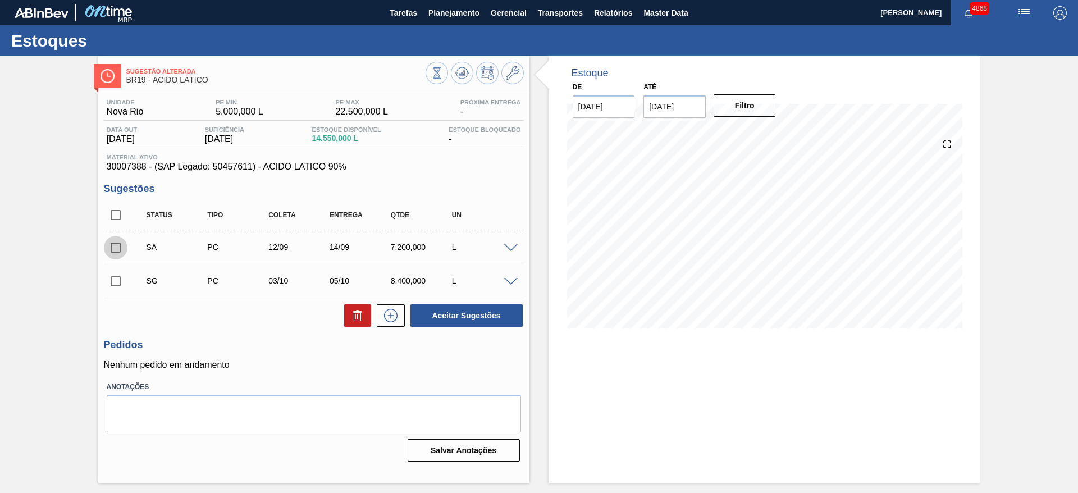
click at [118, 248] on input "checkbox" at bounding box center [116, 248] width 24 height 24
click at [480, 313] on button "Aceitar Sugestões" at bounding box center [466, 315] width 112 height 22
checkbox input "false"
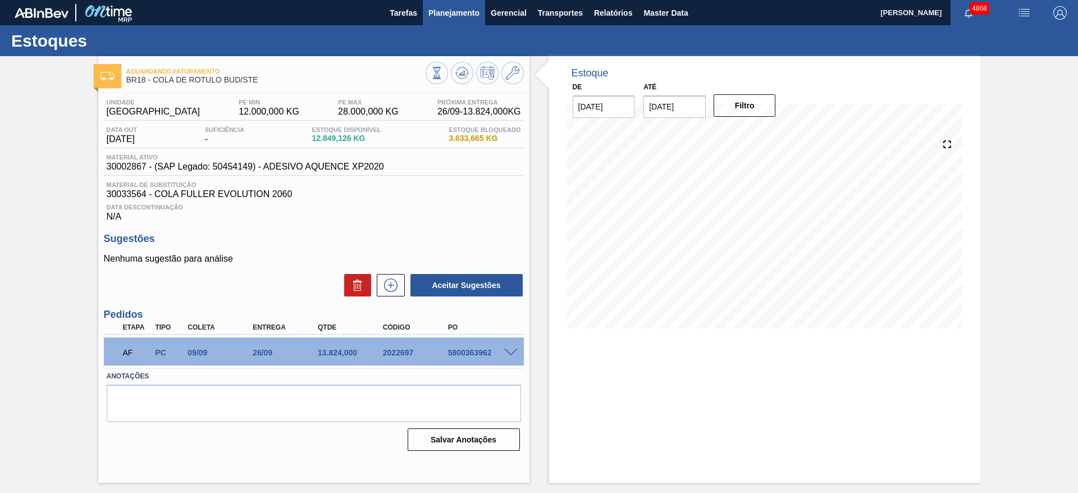
click at [470, 10] on span "Planejamento" at bounding box center [453, 12] width 51 height 13
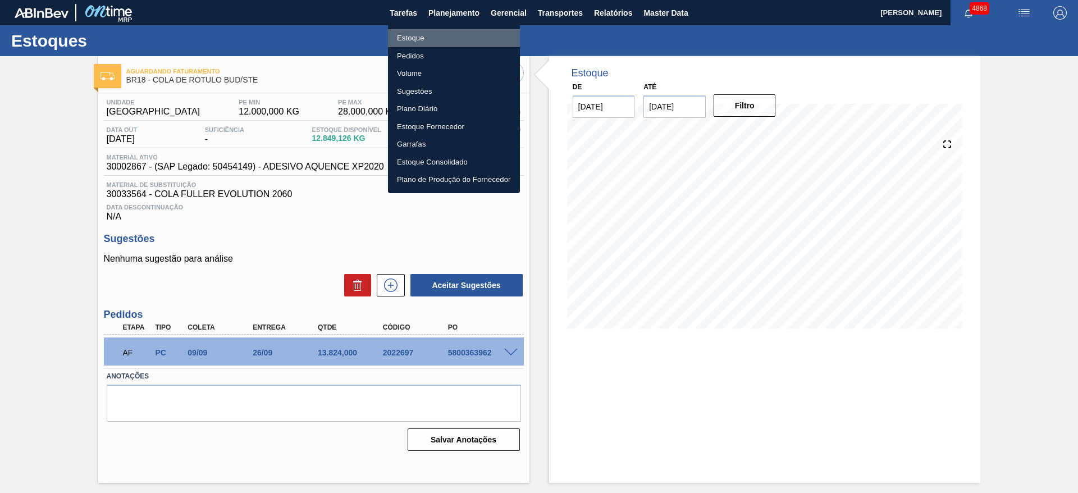
drag, startPoint x: 428, startPoint y: 39, endPoint x: 455, endPoint y: 3, distance: 44.9
click at [429, 39] on li "Estoque" at bounding box center [454, 38] width 132 height 18
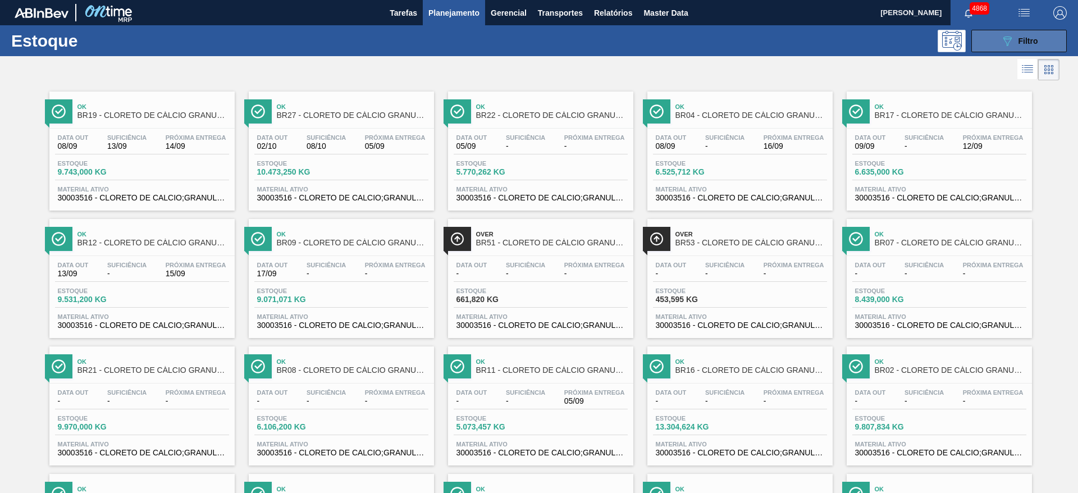
click at [1024, 34] on div "089F7B8B-B2A5-4AFE-B5C0-19BA573D28AC Filtro" at bounding box center [1019, 40] width 38 height 13
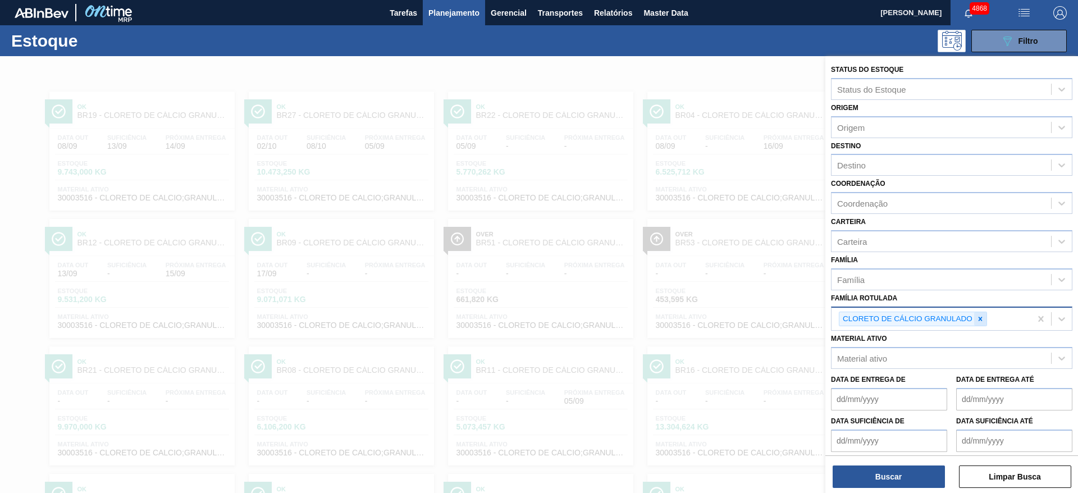
click at [979, 315] on icon at bounding box center [980, 319] width 8 height 8
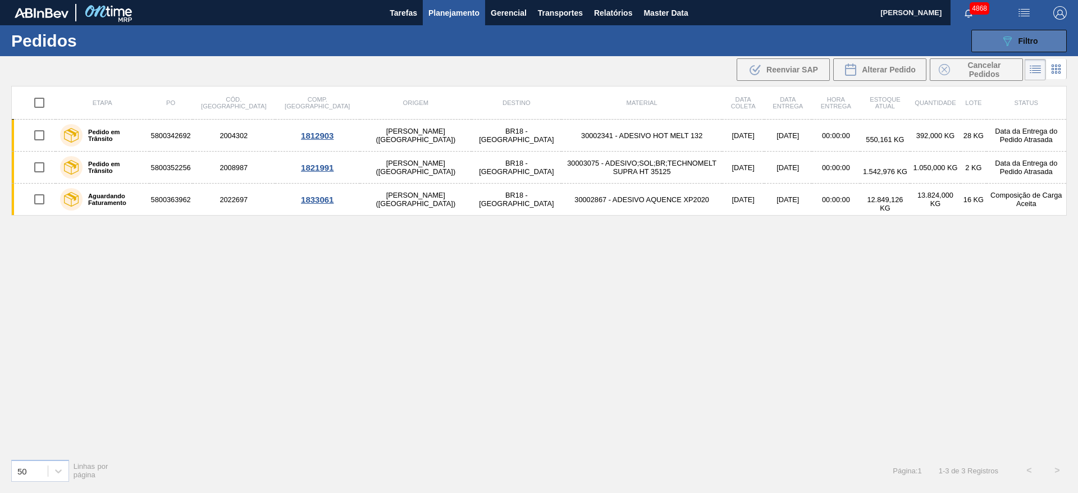
click at [1052, 41] on button "089F7B8B-B2A5-4AFE-B5C0-19BA573D28AC Filtro" at bounding box center [1018, 41] width 95 height 22
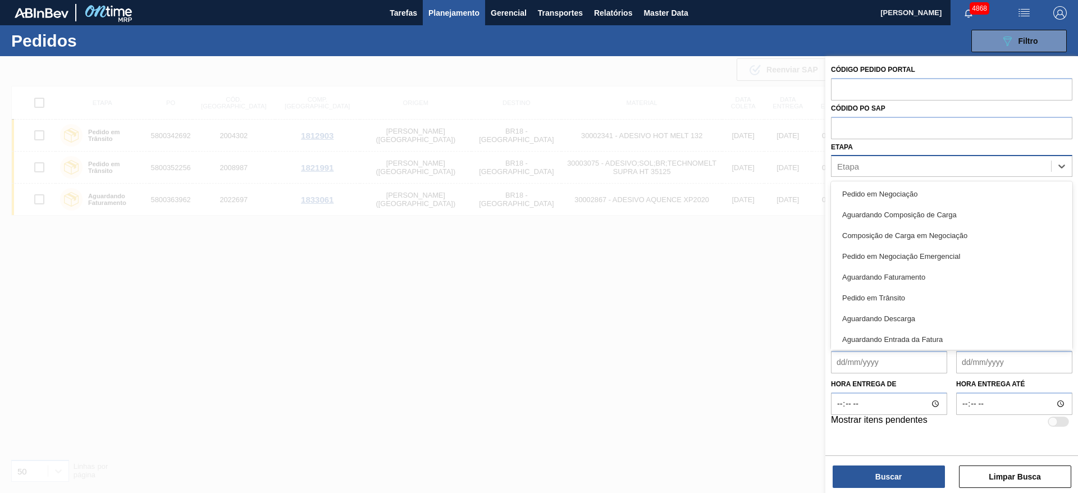
click at [950, 162] on div "Etapa" at bounding box center [940, 166] width 219 height 16
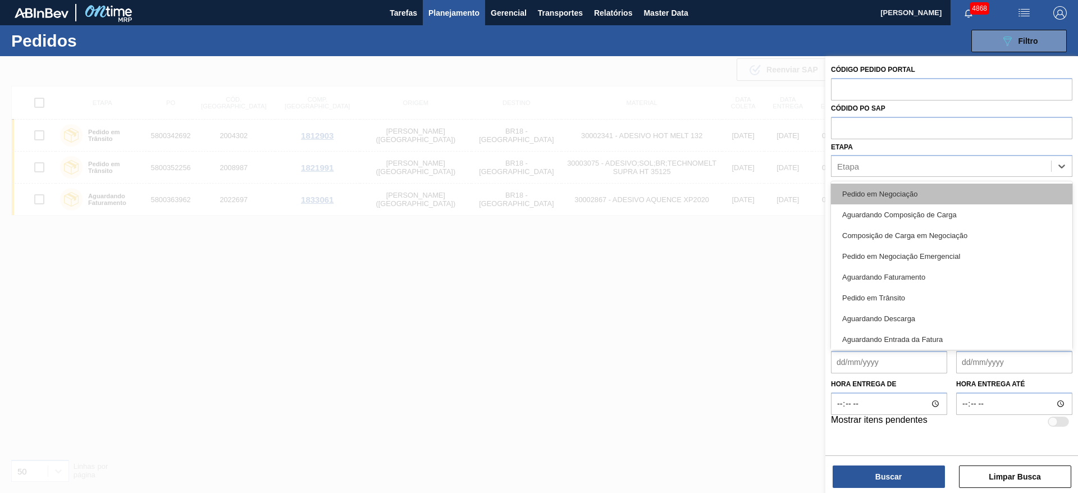
click at [951, 185] on div "Pedido em Negociação" at bounding box center [951, 194] width 241 height 21
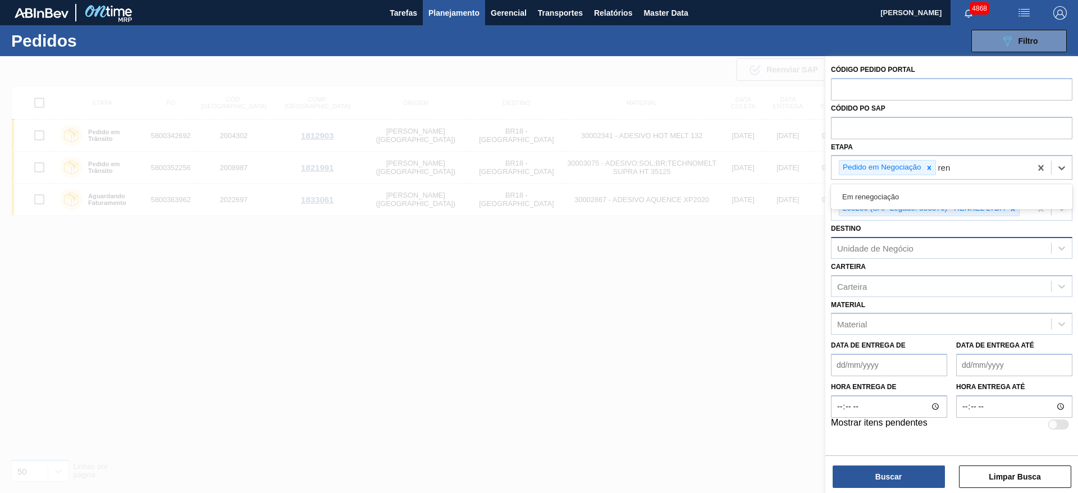
type input "rene"
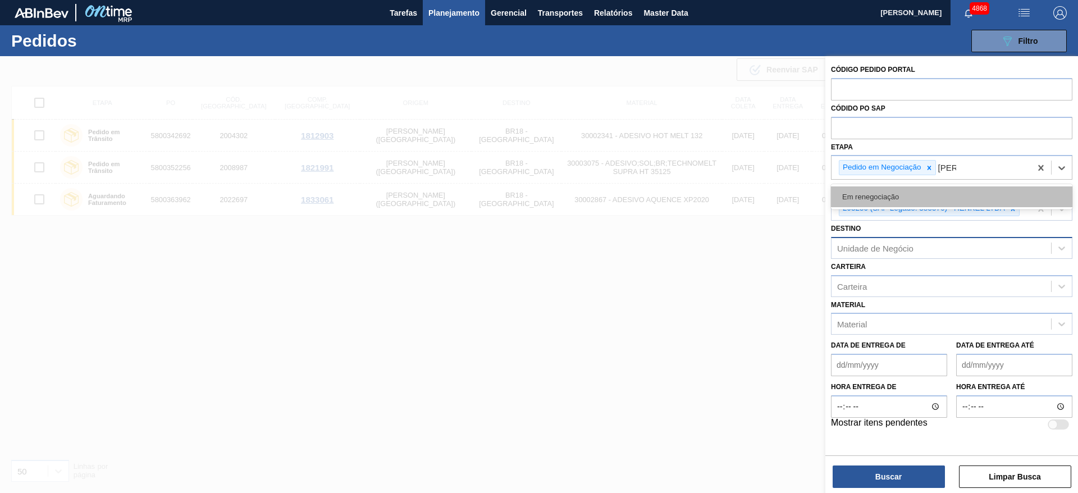
click at [929, 195] on div "Em renegociação" at bounding box center [951, 196] width 241 height 21
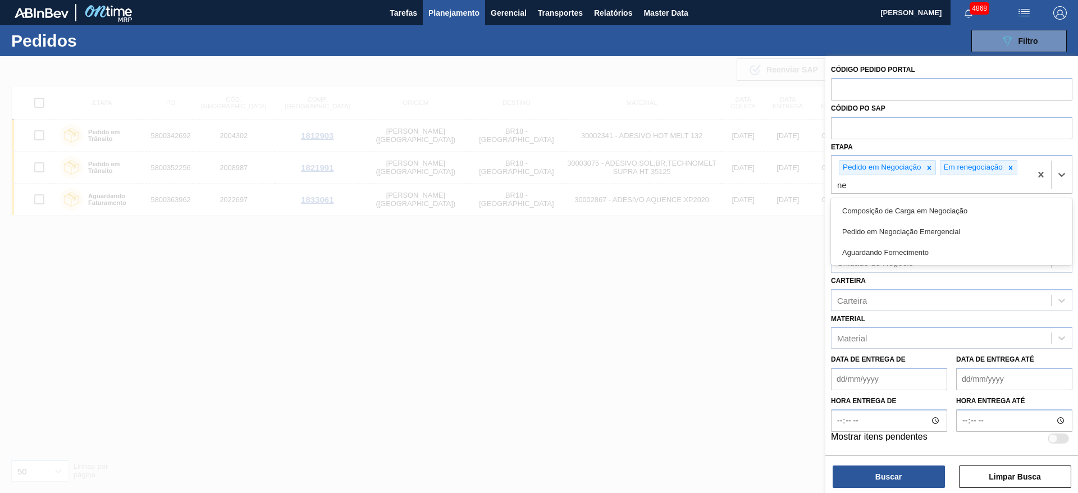
type input "neg"
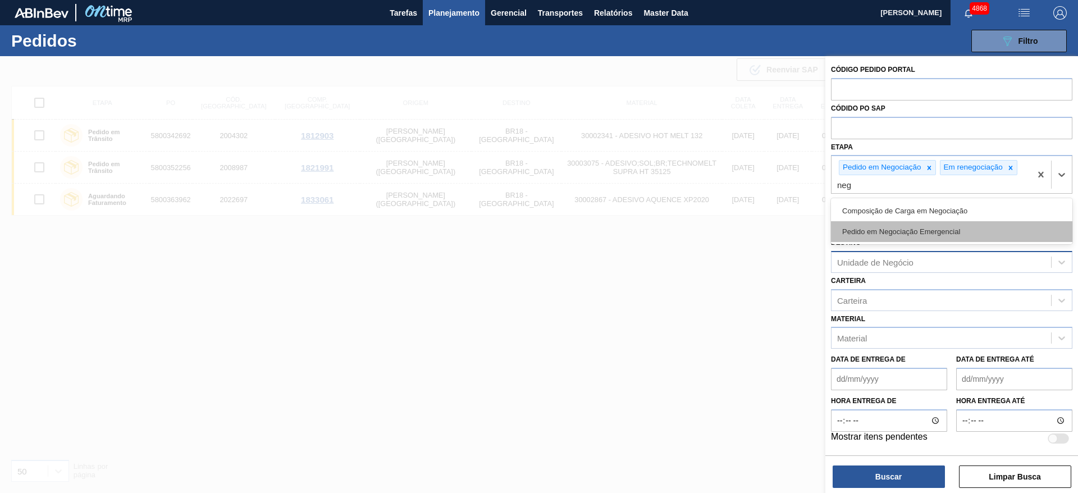
click at [913, 226] on div "Pedido em Negociação Emergencial" at bounding box center [951, 231] width 241 height 21
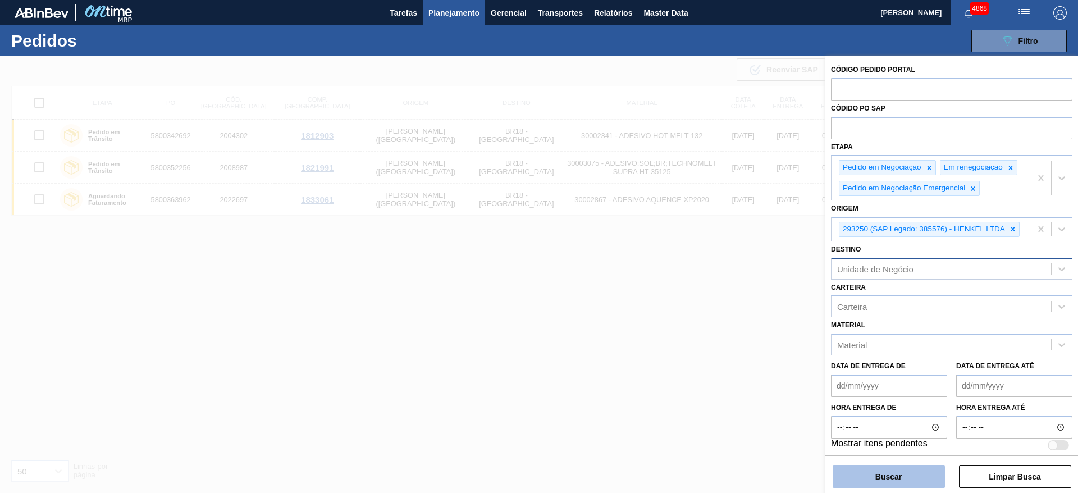
click at [904, 485] on button "Buscar" at bounding box center [888, 476] width 112 height 22
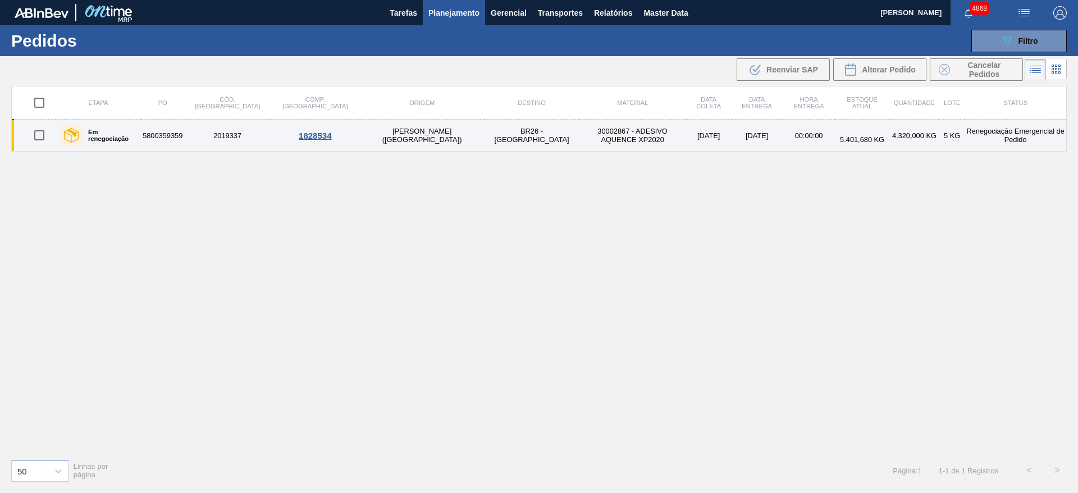
click at [579, 130] on td "30002867 - ADESIVO AQUENCE XP2020" at bounding box center [632, 136] width 107 height 32
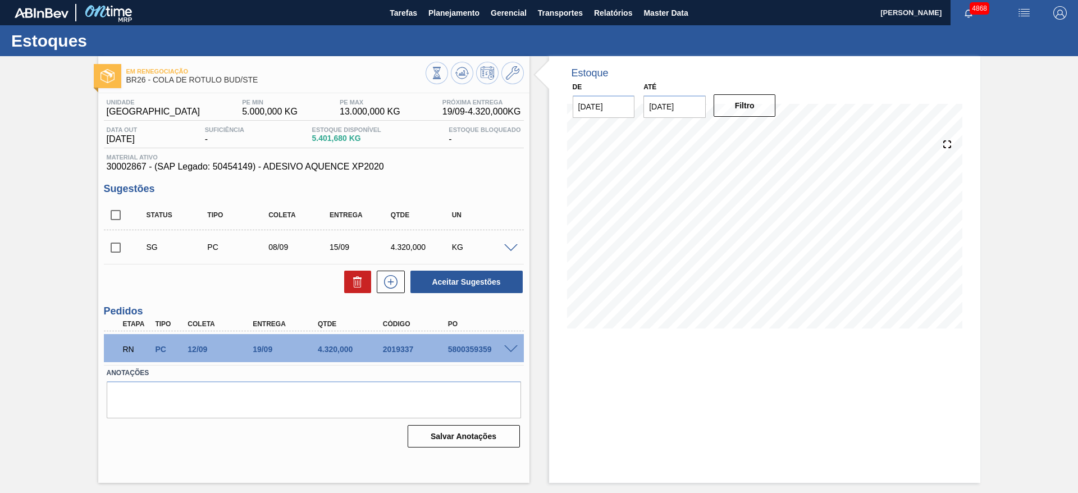
click at [511, 349] on span at bounding box center [510, 349] width 13 height 8
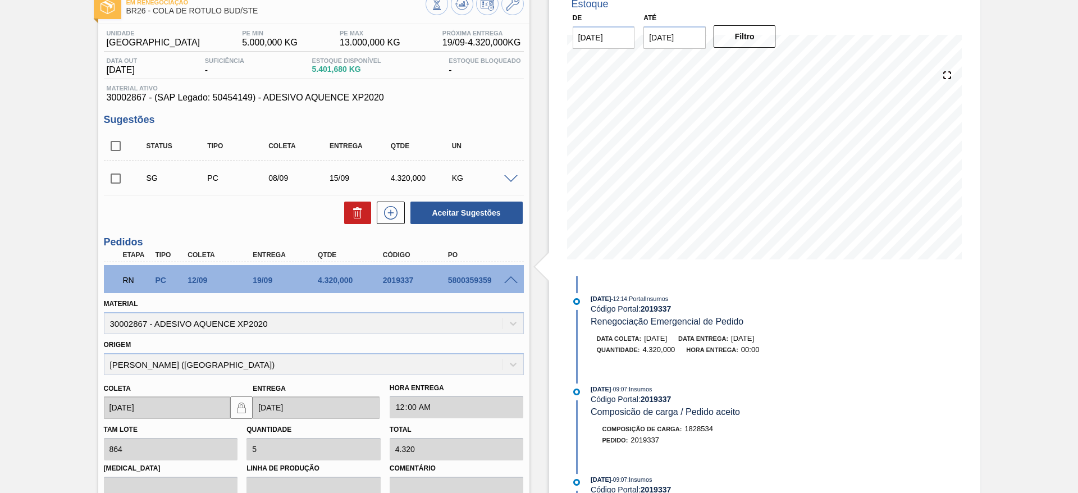
scroll to position [68, 0]
